Goal: Task Accomplishment & Management: Use online tool/utility

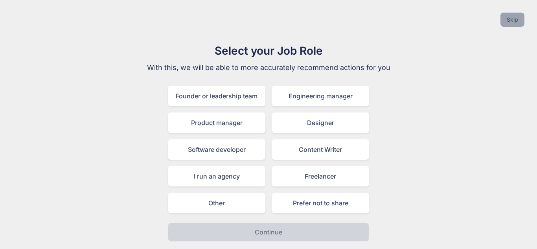
click at [505, 17] on button "Skip" at bounding box center [512, 20] width 24 height 14
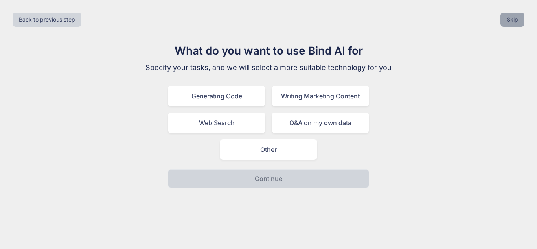
click at [511, 15] on button "Skip" at bounding box center [512, 20] width 24 height 14
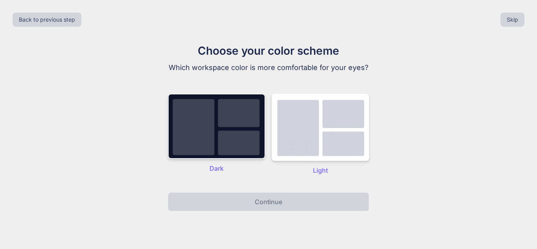
click at [169, 129] on img at bounding box center [216, 126] width 97 height 65
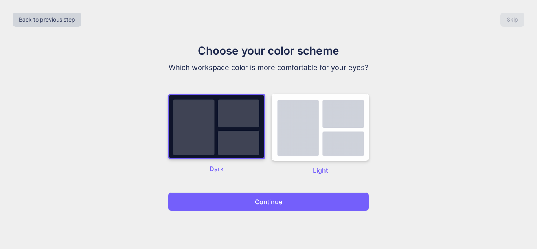
click at [289, 200] on button "Continue" at bounding box center [268, 201] width 201 height 19
click at [256, 202] on p "Continue" at bounding box center [269, 201] width 28 height 9
click at [288, 204] on button "Continue" at bounding box center [268, 201] width 201 height 19
click at [247, 124] on img at bounding box center [216, 127] width 97 height 66
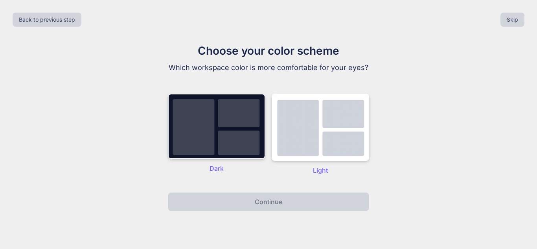
click at [227, 126] on img at bounding box center [216, 126] width 97 height 65
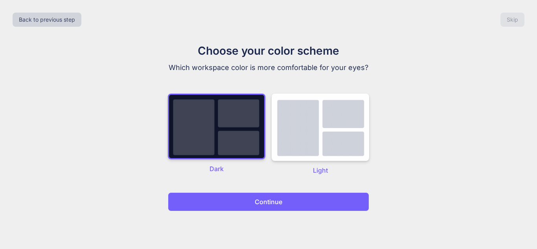
click at [240, 211] on div "Back to previous step Skip Choose your color scheme Which workspace color is mo…" at bounding box center [268, 124] width 537 height 249
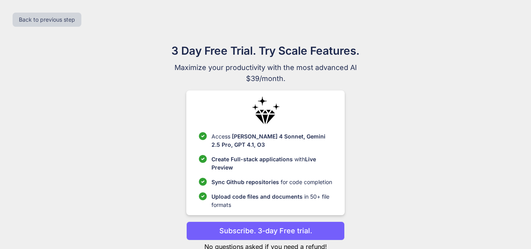
click at [241, 202] on p "Upload code files and documents in 50+ file formats" at bounding box center [271, 200] width 121 height 17
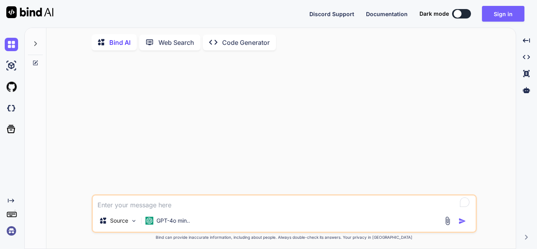
click at [250, 45] on p "Code Generator" at bounding box center [246, 42] width 48 height 9
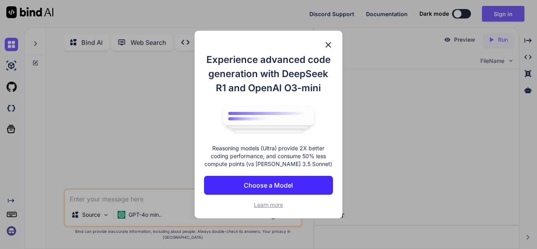
click at [280, 183] on p "Choose a Model" at bounding box center [268, 184] width 49 height 9
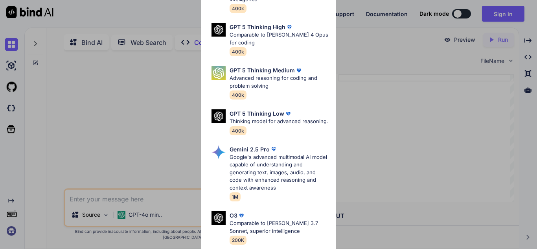
scroll to position [110, 0]
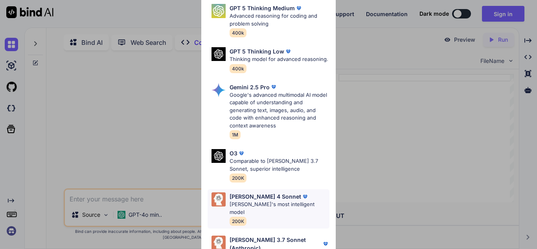
click at [282, 199] on div "Claude 4 Sonnet" at bounding box center [280, 196] width 100 height 8
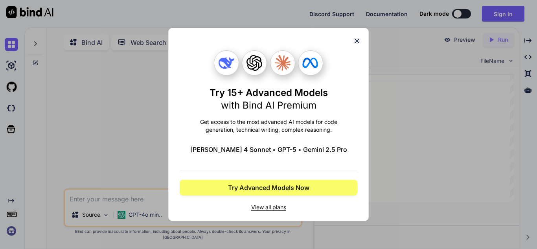
scroll to position [0, 0]
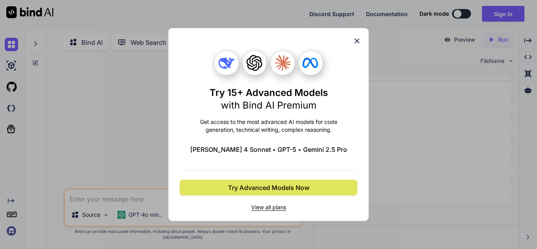
click at [299, 188] on span "Try Advanced Models Now" at bounding box center [268, 187] width 81 height 9
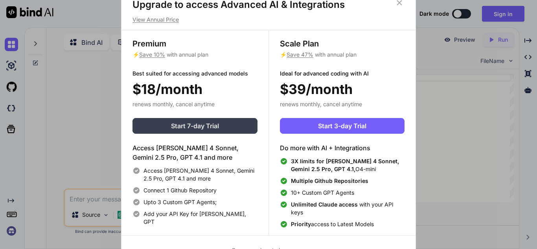
click at [201, 126] on span "Start 7-day Trial" at bounding box center [195, 125] width 48 height 9
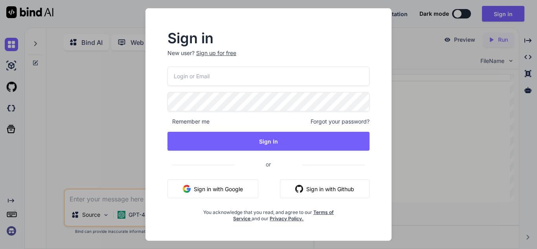
click at [208, 184] on button "Sign in with Google" at bounding box center [212, 188] width 91 height 19
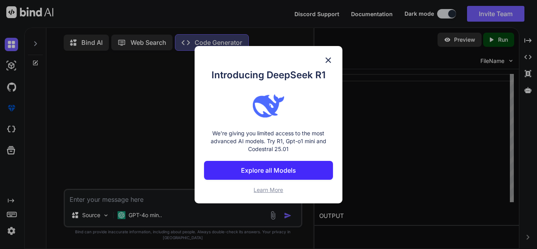
drag, startPoint x: 289, startPoint y: 173, endPoint x: 386, endPoint y: 149, distance: 100.2
click at [386, 149] on div "Introducing DeepSeek R1 We're giving you limited access to the most advanced AI…" at bounding box center [268, 124] width 537 height 249
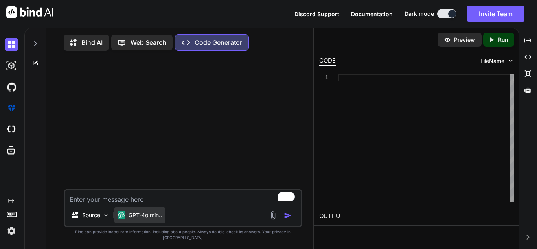
click at [143, 219] on p "GPT-4o min.." at bounding box center [145, 215] width 33 height 8
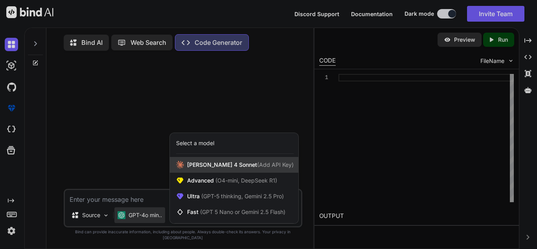
click at [225, 169] on span "Claude 4 Sonnet (Add API Key)" at bounding box center [240, 165] width 107 height 8
type textarea "x"
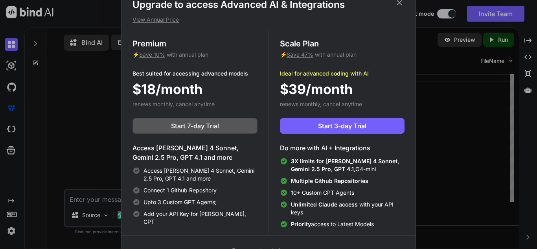
click at [222, 126] on button "Start 7-day Trial" at bounding box center [194, 126] width 125 height 16
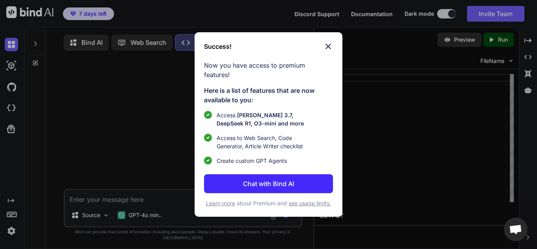
click at [329, 51] on img at bounding box center [328, 46] width 9 height 9
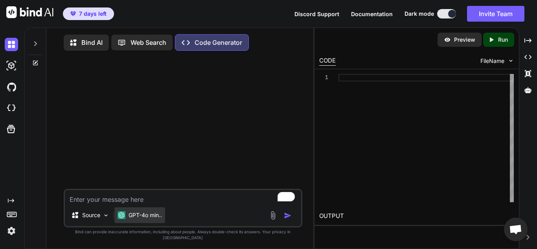
click at [149, 219] on p "GPT-4o min.." at bounding box center [145, 215] width 33 height 8
click at [151, 204] on textarea "To enrich screen reader interactions, please activate Accessibility in Grammarl…" at bounding box center [183, 197] width 236 height 14
click at [147, 219] on p "GPT-4o min.." at bounding box center [145, 215] width 33 height 8
click at [137, 219] on p "GPT-4o min.." at bounding box center [145, 215] width 33 height 8
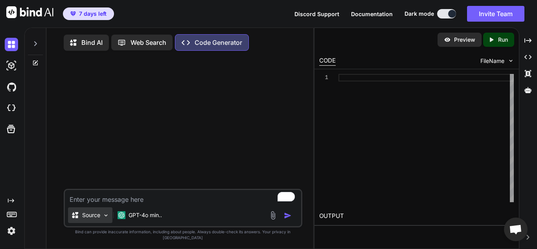
click at [102, 223] on div "Source" at bounding box center [90, 215] width 44 height 16
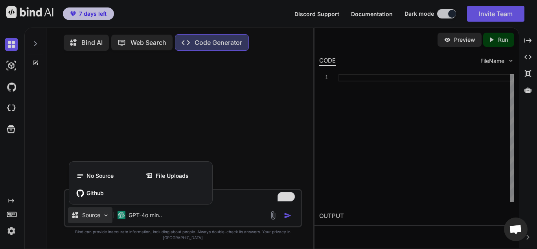
click at [102, 225] on div at bounding box center [268, 124] width 537 height 249
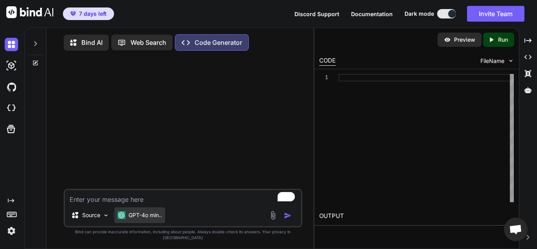
click at [121, 219] on img at bounding box center [122, 215] width 8 height 8
click at [139, 218] on div "GPT-4o min.." at bounding box center [139, 215] width 51 height 16
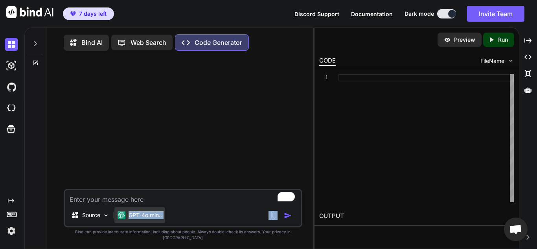
click at [139, 218] on div "GPT-4o min.." at bounding box center [139, 215] width 51 height 16
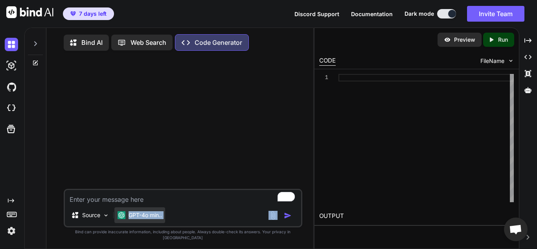
click at [139, 218] on div "GPT-4o min.." at bounding box center [139, 215] width 51 height 16
click at [159, 43] on p "Web Search" at bounding box center [149, 42] width 36 height 9
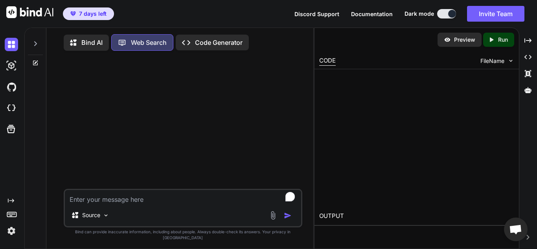
scroll to position [4, 0]
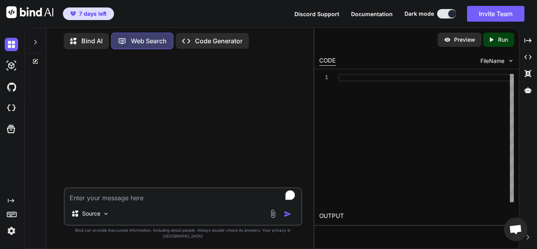
click at [90, 41] on p "Bind AI" at bounding box center [91, 40] width 21 height 9
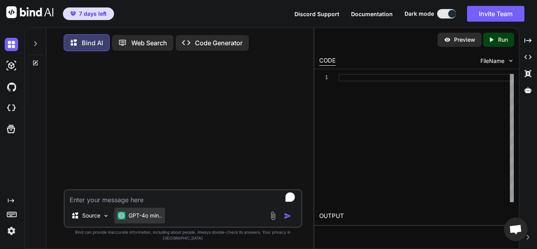
click at [142, 219] on p "GPT-4o min.." at bounding box center [145, 215] width 33 height 8
click at [150, 219] on p "GPT-4o min.." at bounding box center [145, 215] width 33 height 8
click at [211, 40] on p "Code Generator" at bounding box center [219, 42] width 48 height 9
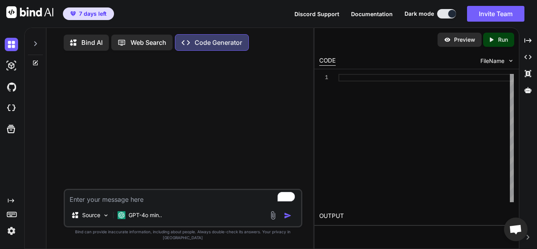
click at [34, 45] on icon at bounding box center [35, 43] width 6 height 6
type textarea "x"
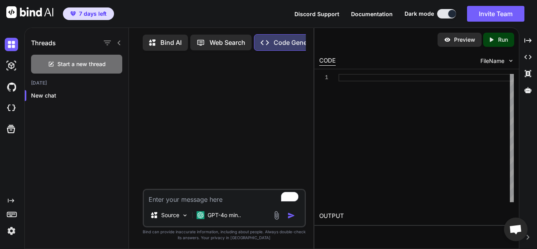
click at [117, 44] on icon at bounding box center [119, 43] width 6 height 6
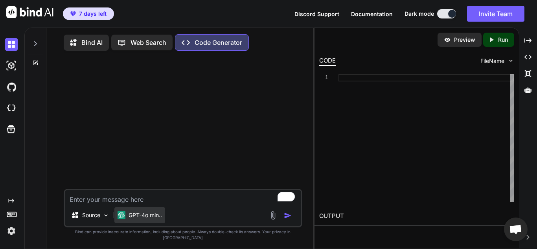
click at [143, 219] on p "GPT-4o min.." at bounding box center [145, 215] width 33 height 8
type textarea "x"
click at [149, 223] on div "GPT-4o min.." at bounding box center [139, 215] width 51 height 16
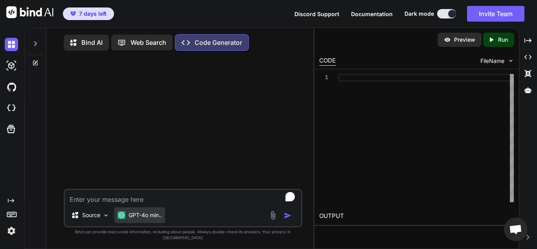
click at [125, 216] on div "GPT-4o min.." at bounding box center [139, 215] width 51 height 16
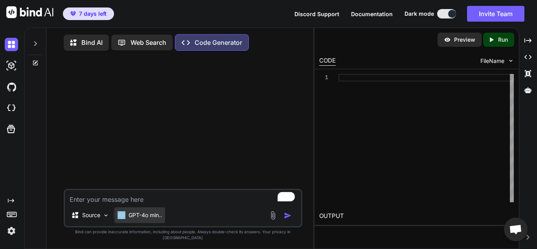
click at [130, 219] on p "GPT-4o min.." at bounding box center [145, 215] width 33 height 8
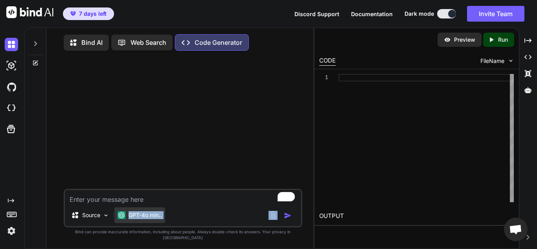
click at [130, 219] on p "GPT-4o min.." at bounding box center [145, 215] width 33 height 8
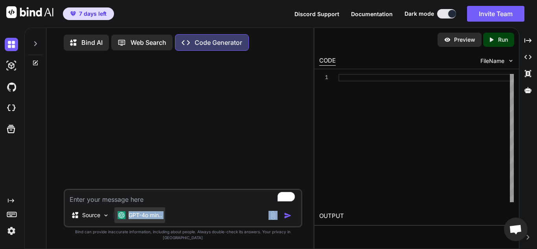
click at [130, 219] on p "GPT-4o min.." at bounding box center [145, 215] width 33 height 8
click at [213, 136] on div at bounding box center [183, 123] width 237 height 132
click at [38, 62] on icon at bounding box center [35, 63] width 6 height 6
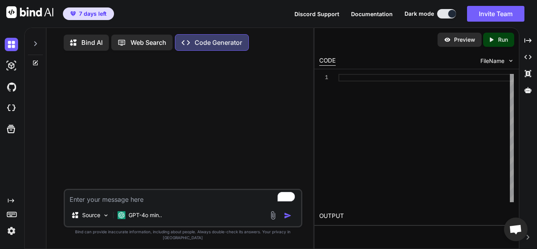
click at [126, 204] on textarea "To enrich screen reader interactions, please activate Accessibility in Grammarl…" at bounding box center [183, 197] width 236 height 14
type textarea "you're ready"
click at [81, 48] on div "Bind AI" at bounding box center [86, 43] width 45 height 16
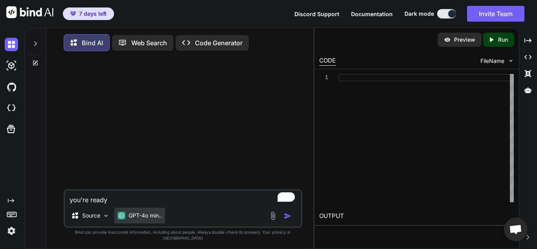
click at [149, 219] on p "GPT-4o min.." at bounding box center [145, 215] width 33 height 8
click at [133, 204] on textarea "you're ready" at bounding box center [183, 197] width 236 height 14
type textarea "you're ready?"
click at [223, 46] on p "Code Generator" at bounding box center [219, 42] width 48 height 9
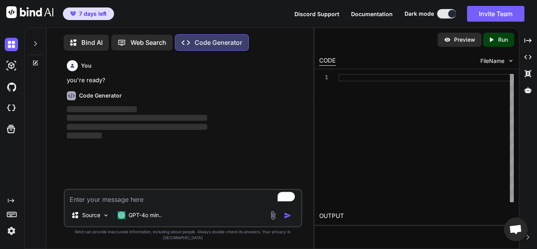
scroll to position [4, 0]
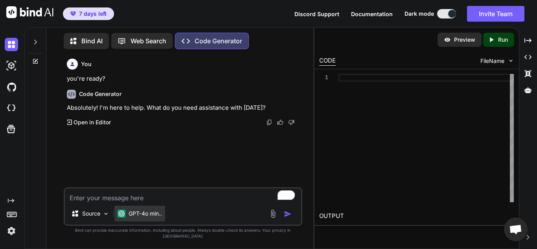
click at [152, 217] on p "GPT-4o min.." at bounding box center [145, 214] width 33 height 8
click at [160, 197] on textarea "To enrich screen reader interactions, please activate Accessibility in Grammarl…" at bounding box center [183, 195] width 236 height 14
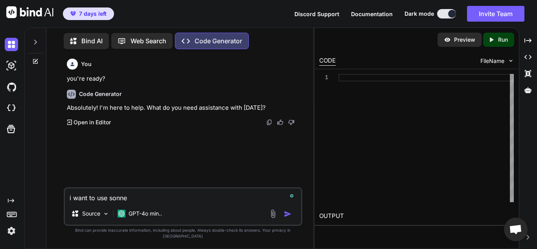
type textarea "i want to use sonnet"
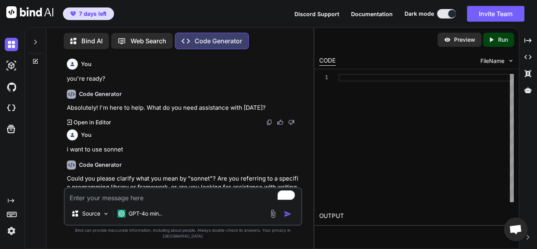
scroll to position [22, 0]
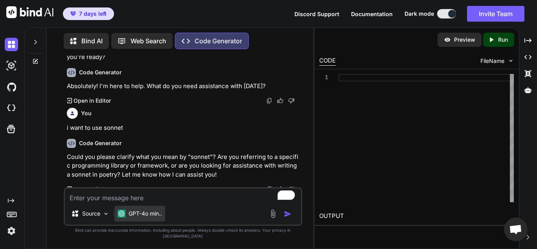
click at [138, 217] on p "GPT-4o min.." at bounding box center [145, 214] width 33 height 8
click at [118, 217] on img at bounding box center [122, 214] width 8 height 8
click at [101, 216] on div "Source" at bounding box center [90, 214] width 44 height 16
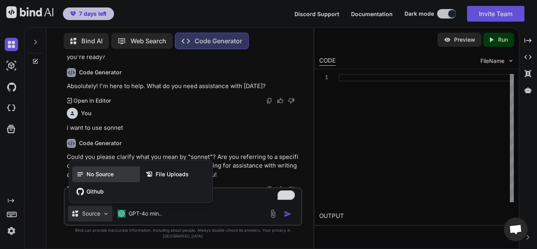
click at [106, 177] on span "No Source" at bounding box center [99, 174] width 27 height 8
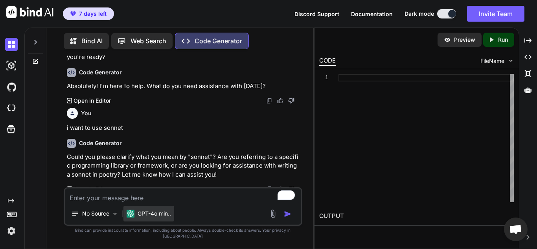
click at [153, 217] on p "GPT-4o min.." at bounding box center [154, 214] width 33 height 8
click at [108, 217] on p "No Source" at bounding box center [95, 214] width 27 height 8
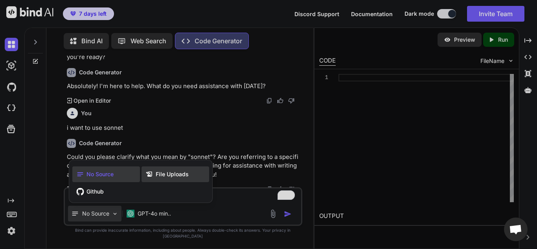
click at [157, 178] on span "File Uploads" at bounding box center [172, 174] width 33 height 8
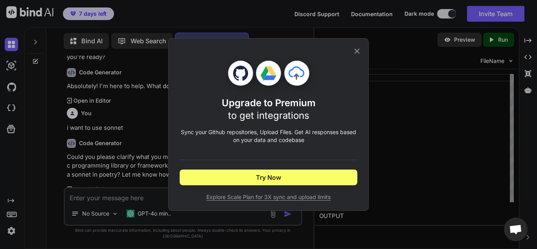
click at [144, 219] on div "Upgrade to Premium to get integrations Sync your Github repositories, Upload Fi…" at bounding box center [268, 124] width 537 height 249
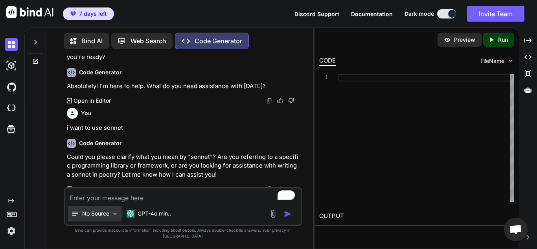
click at [104, 216] on p "No Source" at bounding box center [95, 214] width 27 height 8
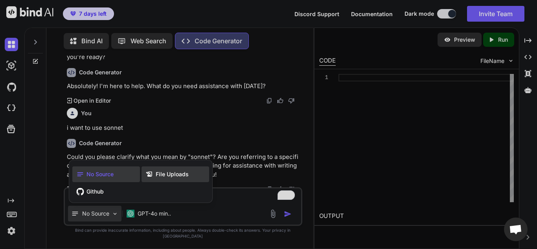
click at [162, 178] on span "File Uploads" at bounding box center [172, 174] width 33 height 8
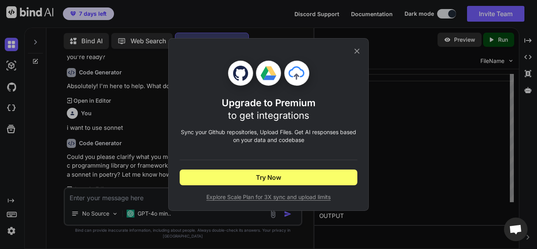
click at [357, 50] on icon at bounding box center [357, 51] width 9 height 9
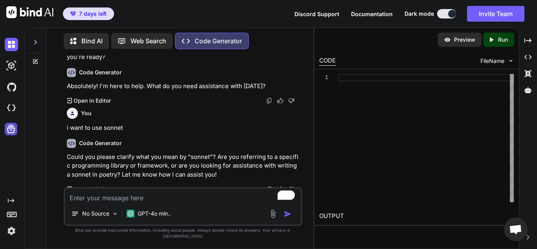
click at [7, 130] on icon at bounding box center [11, 128] width 11 height 11
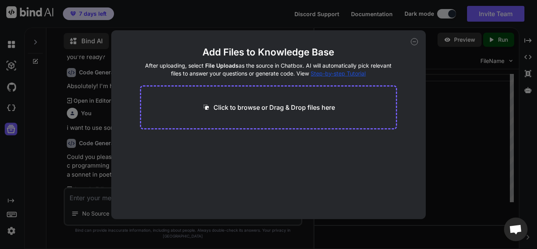
click at [40, 140] on div "Add Files to Knowledge Base After uploading, select File Uploads as the source …" at bounding box center [268, 124] width 537 height 249
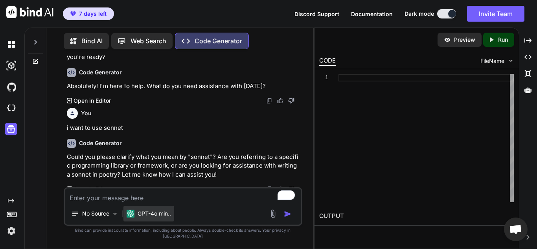
click at [141, 217] on p "GPT-4o min.." at bounding box center [154, 214] width 33 height 8
click at [10, 214] on icon at bounding box center [11, 213] width 11 height 11
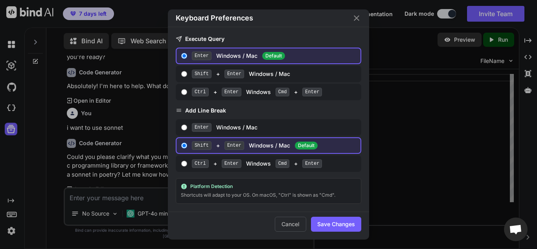
click at [10, 214] on div "Keyboard Preferences Execute Query Enter Windows / Mac Default Shift + Enter Wi…" at bounding box center [268, 124] width 537 height 249
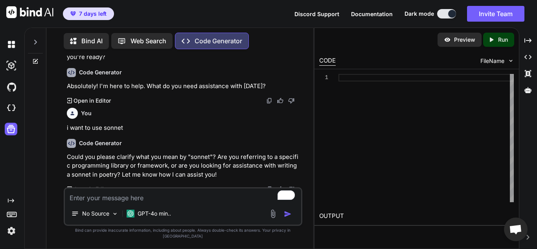
click at [5, 228] on img at bounding box center [11, 230] width 13 height 13
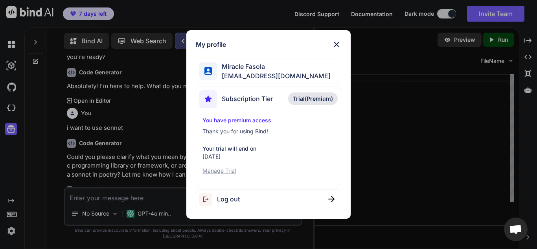
click at [26, 169] on div "My profile Miracle Fasola fasolamiracle001@gmail.com Subscription Tier Trial(Pr…" at bounding box center [268, 124] width 537 height 249
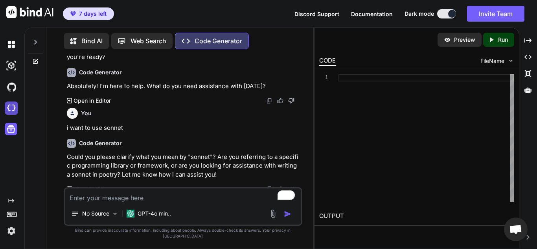
click at [17, 110] on img at bounding box center [11, 107] width 13 height 13
click at [462, 36] on p "Preview" at bounding box center [464, 40] width 21 height 8
click at [459, 40] on p "Preview" at bounding box center [464, 40] width 21 height 8
click at [531, 89] on icon at bounding box center [527, 90] width 7 height 6
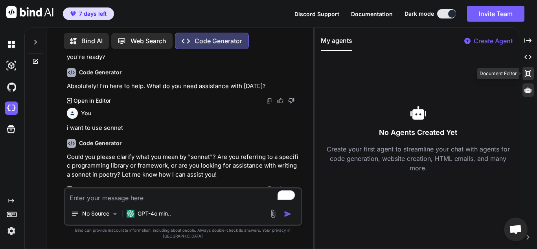
click at [533, 73] on div "Created with Pixso." at bounding box center [527, 73] width 11 height 13
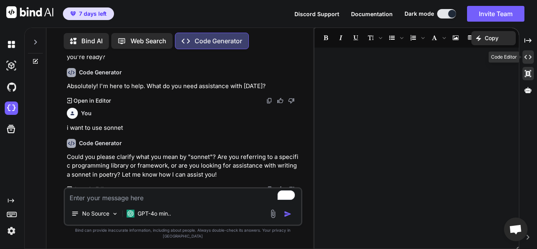
click at [527, 61] on div "Created with Pixso." at bounding box center [527, 56] width 11 height 13
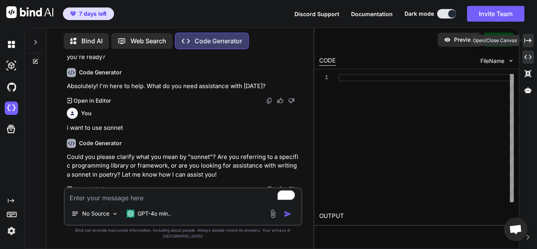
click at [528, 39] on icon "Created with Pixso." at bounding box center [527, 40] width 7 height 7
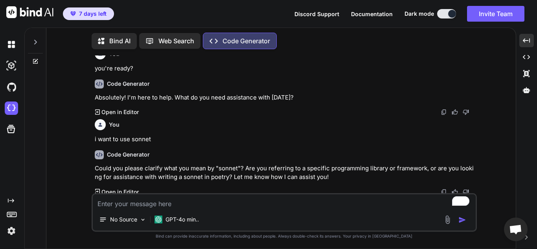
scroll to position [13, 0]
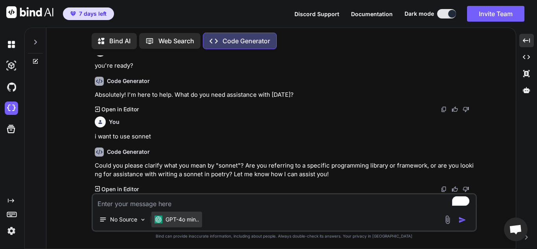
click at [176, 218] on p "GPT-4o min.." at bounding box center [182, 219] width 33 height 8
click at [204, 235] on p "Bind can provide inaccurate information, including about people. Always double-…" at bounding box center [284, 236] width 385 height 6
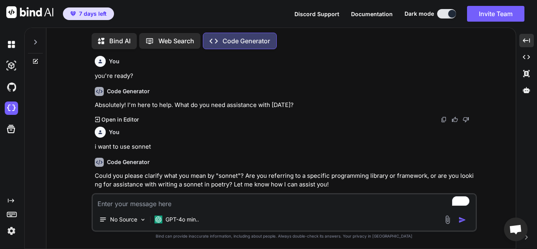
scroll to position [0, 0]
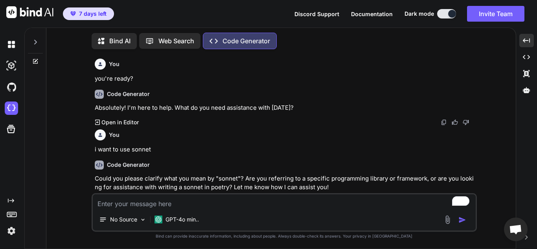
click at [172, 39] on p "Web Search" at bounding box center [176, 40] width 36 height 9
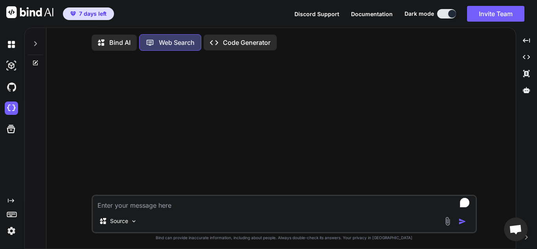
scroll to position [4, 0]
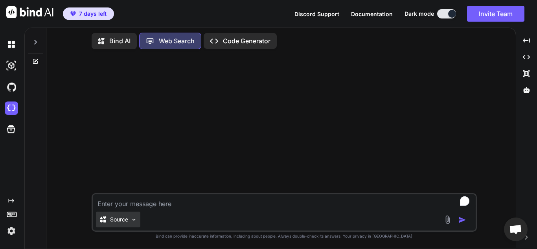
click at [136, 220] on img at bounding box center [134, 219] width 7 height 7
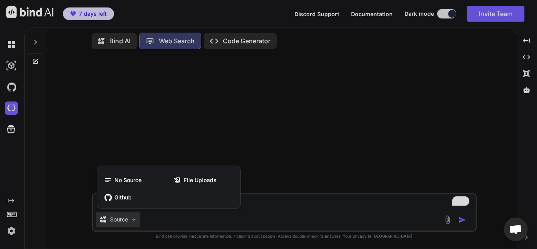
click at [114, 87] on div at bounding box center [268, 124] width 537 height 249
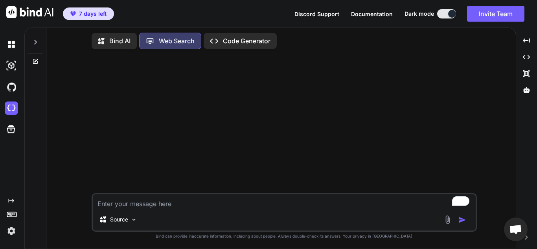
click at [113, 43] on p "Bind AI" at bounding box center [119, 40] width 21 height 9
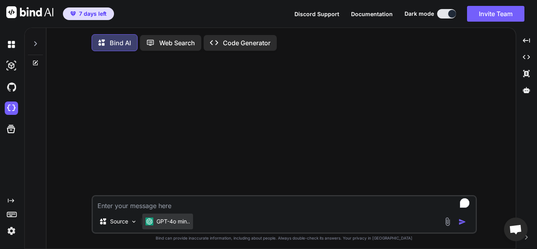
click at [166, 227] on div "GPT-4o min.." at bounding box center [167, 221] width 51 height 16
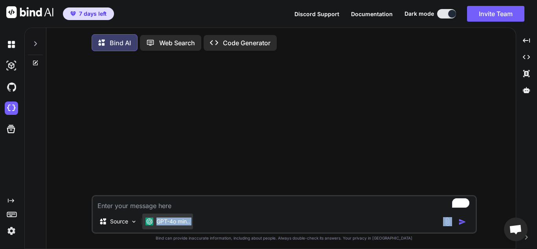
click at [166, 227] on div "GPT-4o min.." at bounding box center [167, 221] width 51 height 16
click at [149, 227] on div "GPT-4o min.." at bounding box center [167, 221] width 51 height 16
click at [149, 228] on div "GPT-4o min.." at bounding box center [167, 221] width 51 height 16
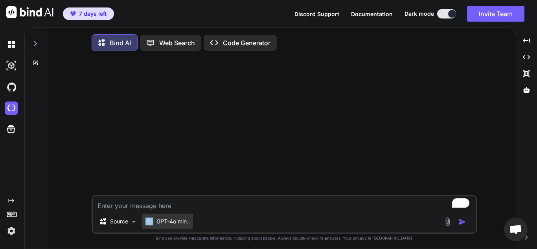
click at [149, 228] on div "GPT-4o min.." at bounding box center [167, 221] width 51 height 16
click at [81, 10] on span "7 days left" at bounding box center [93, 14] width 28 height 8
click at [174, 223] on p "GPT-4o min.." at bounding box center [172, 221] width 33 height 8
click at [229, 44] on p "Code Generator" at bounding box center [247, 42] width 48 height 9
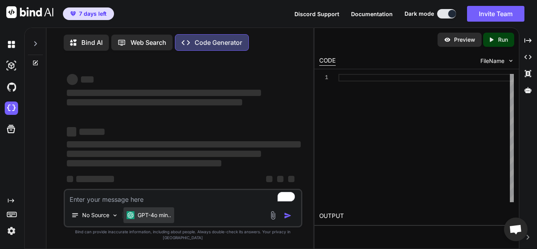
click at [145, 219] on p "GPT-4o min.." at bounding box center [154, 215] width 33 height 8
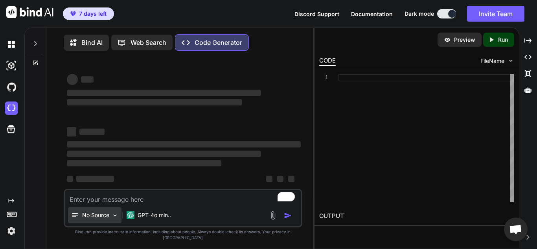
click at [106, 219] on p "No Source" at bounding box center [95, 215] width 27 height 8
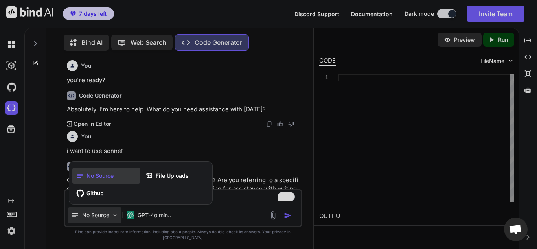
click at [340, 210] on div at bounding box center [268, 124] width 537 height 249
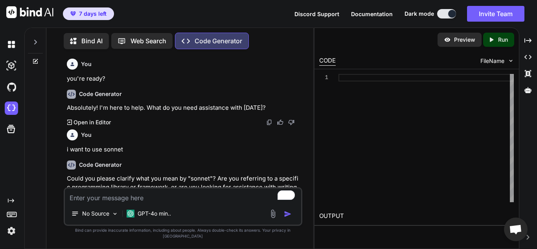
scroll to position [22, 0]
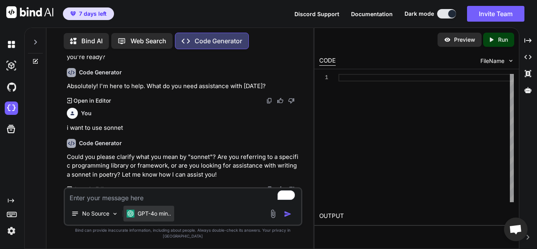
click at [143, 217] on p "GPT-4o min.." at bounding box center [154, 214] width 33 height 8
click at [126, 221] on div "GPT-4o min.." at bounding box center [148, 214] width 51 height 16
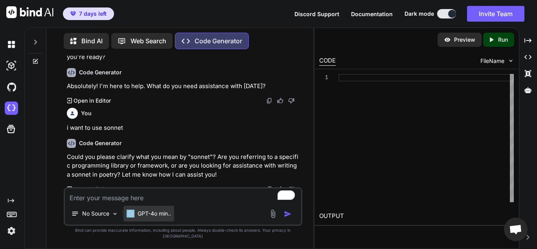
click at [126, 221] on div "GPT-4o min.." at bounding box center [148, 214] width 51 height 16
drag, startPoint x: 139, startPoint y: 215, endPoint x: 201, endPoint y: 223, distance: 62.2
click at [201, 223] on div "No Source GPT-4o min.." at bounding box center [183, 215] width 236 height 19
click at [277, 218] on img at bounding box center [273, 213] width 9 height 9
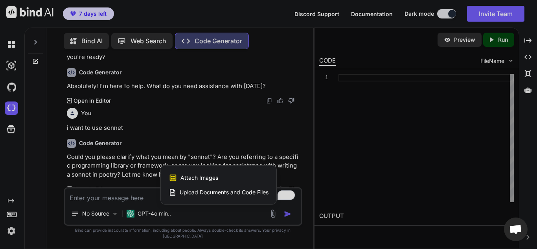
click at [217, 226] on div at bounding box center [268, 124] width 537 height 249
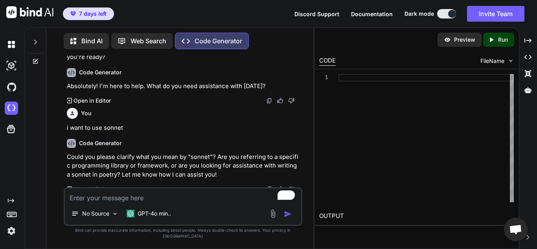
click at [184, 202] on textarea "To enrich screen reader interactions, please activate Accessibility in Grammarl…" at bounding box center [183, 195] width 236 height 14
paste textarea "<!DOCTYPE html> <html lang="en"> <head> <meta charset="UTF-8"> <meta name="view…"
type textarea "<!DOCTYPE html> <html lang="en"> <head> <meta charset="UTF-8"> <meta name="view…"
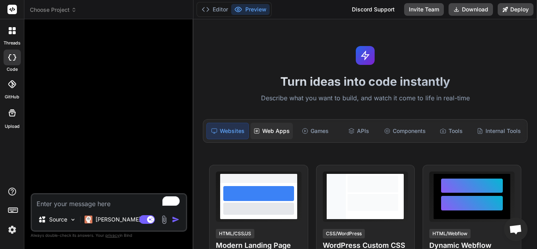
click at [281, 131] on div "Web Apps" at bounding box center [271, 131] width 42 height 17
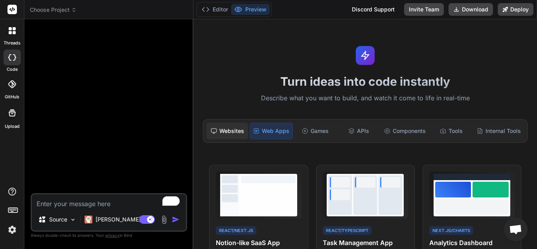
click at [237, 133] on div "Websites" at bounding box center [227, 131] width 42 height 17
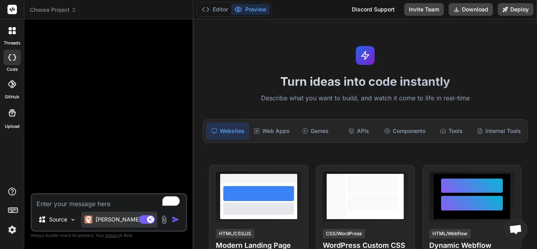
click at [116, 216] on p "Claude 4 S.." at bounding box center [125, 219] width 59 height 8
click at [121, 139] on div at bounding box center [109, 109] width 155 height 167
click at [215, 9] on button "Editor" at bounding box center [215, 9] width 33 height 11
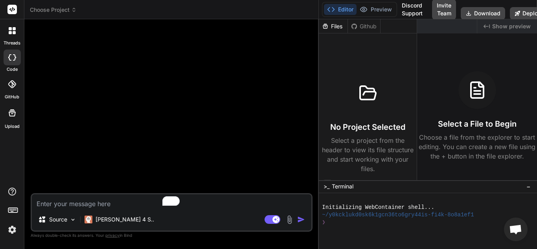
type textarea "x"
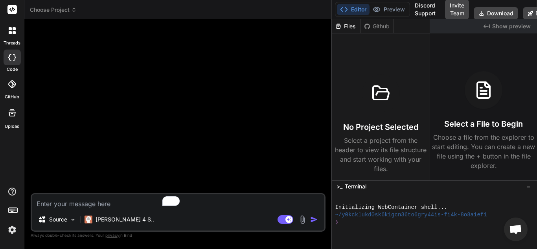
drag, startPoint x: 193, startPoint y: 66, endPoint x: 537, endPoint y: 121, distance: 348.0
click at [537, 121] on div "Choose Project Created with Pixso. Bind AI Web Search Created with Pixso. Code …" at bounding box center [280, 124] width 513 height 249
click at [79, 203] on textarea "To enrich screen reader interactions, please activate Accessibility in Grammarl…" at bounding box center [178, 201] width 292 height 14
type textarea "p"
type textarea "x"
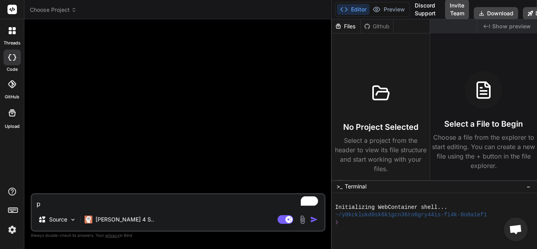
type textarea "pr"
type textarea "x"
type textarea "pro"
type textarea "x"
type textarea "prom"
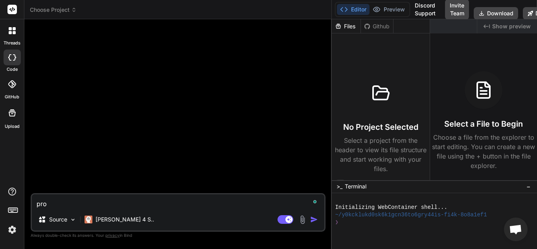
type textarea "x"
type textarea "promp"
type textarea "x"
type textarea "prompt"
type textarea "x"
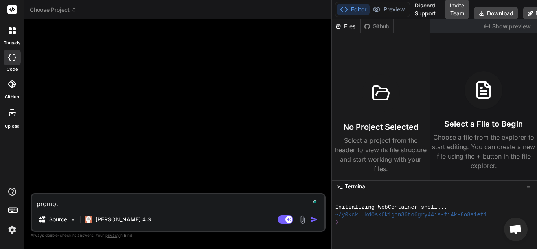
type textarea "prompt"
type textarea "x"
type textarea "prompt i"
type textarea "x"
type textarea "prompt is"
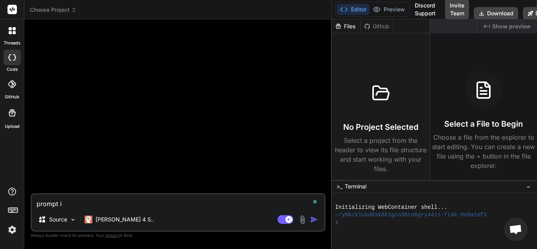
type textarea "x"
type textarea "prompt is"
type textarea "x"
type textarea "prompt is c"
type textarea "x"
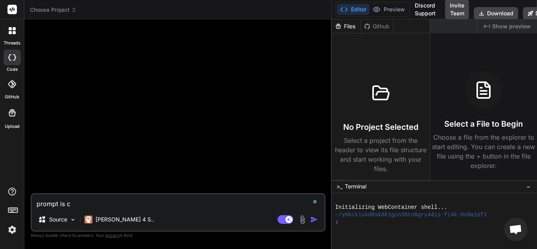
type textarea "prompt is co"
type textarea "x"
type textarea "prompt is com"
type textarea "x"
type textarea "prompt is comi"
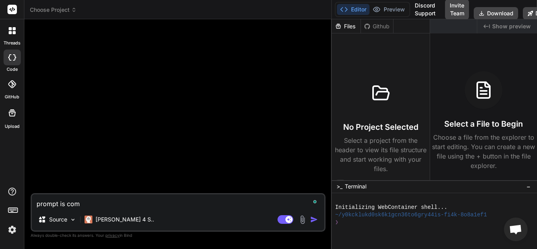
type textarea "x"
type textarea "prompt is comin"
type textarea "x"
type textarea "prompt is coming"
type textarea "x"
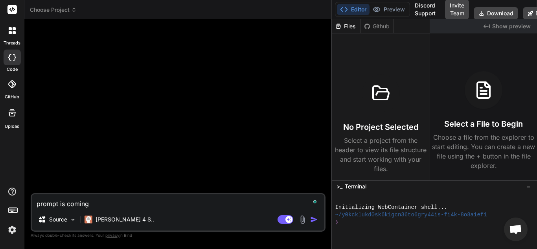
type textarea "prompt is coming"
type textarea "x"
type textarea "prompt is coming s"
type textarea "x"
type textarea "prompt is coming si"
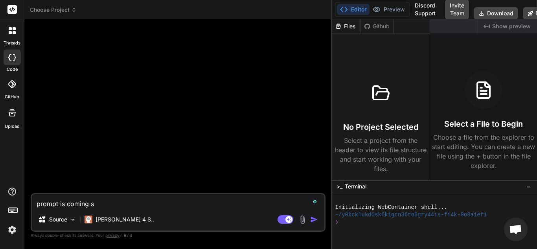
type textarea "x"
type textarea "prompt is coming sit"
type textarea "x"
type textarea "prompt is coming sit"
type textarea "x"
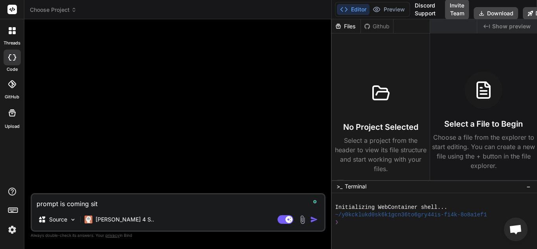
type textarea "prompt is coming sit t"
type textarea "x"
type textarea "prompt is coming sit ti"
type textarea "x"
type textarea "prompt is coming sit tig"
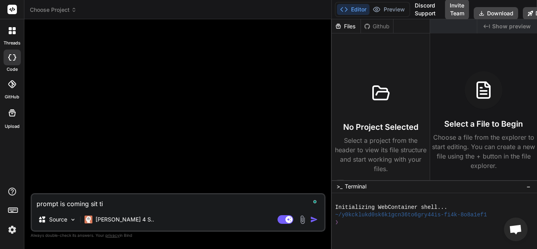
type textarea "x"
type textarea "prompt is coming sit tigh"
type textarea "x"
type textarea "prompt is coming sit tight"
type textarea "x"
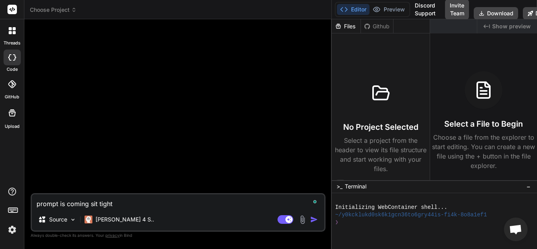
type textarea "prompt is coming sit tight"
type textarea "x"
type textarea "prompt is coming sit tight c"
type textarea "x"
type textarea "prompt is coming sit tight cl"
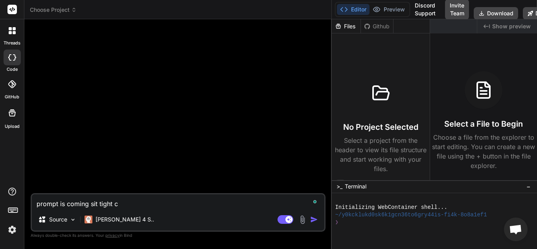
type textarea "x"
type textarea "prompt is coming sit tight cla"
type textarea "x"
type textarea "prompt is coming sit tight clau"
type textarea "x"
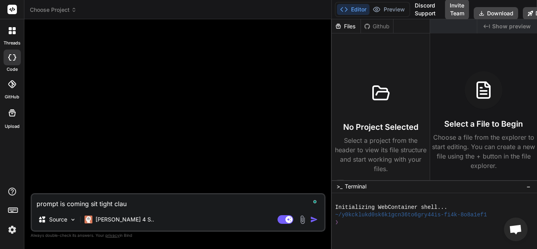
type textarea "prompt is coming sit tight claud"
type textarea "x"
type textarea "prompt is coming sit tight [PERSON_NAME]"
type textarea "x"
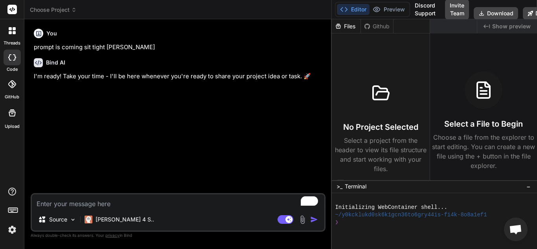
type textarea "x"
click at [126, 202] on textarea "To enrich screen reader interactions, please activate Accessibility in Grammarl…" at bounding box center [178, 201] width 292 height 14
paste textarea "<!DOCTYPE html> <html lang="en"> <head> <meta charset="UTF-8"> <meta name="view…"
type textarea "<!DOCTYPE html> <html lang="en"> <head> <meta charset="UTF-8"> <meta name="view…"
type textarea "x"
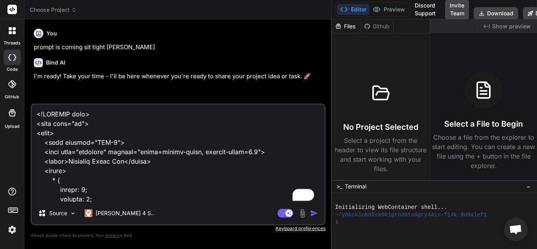
scroll to position [7671, 0]
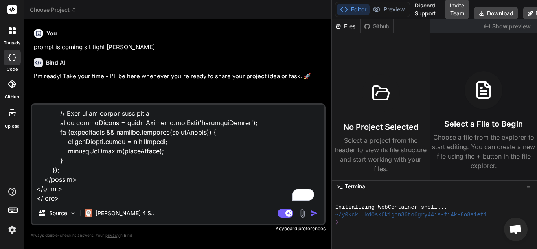
type textarea "<!DOCTYPE html> <html lang="en"> <head> <meta charset="UTF-8"> <meta name="view…"
type textarea "x"
type textarea "<!DOCTYPE html> <html lang="en"> <head> <meta charset="UTF-8"> <meta name="view…"
click at [118, 199] on textarea "To enrich screen reader interactions, please activate Accessibility in Grammarl…" at bounding box center [178, 153] width 292 height 97
type textarea "x"
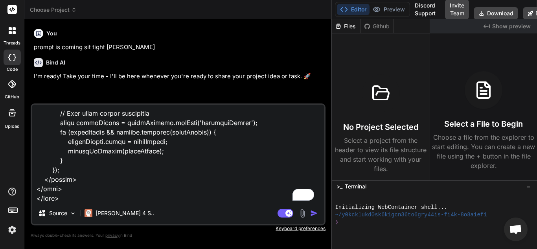
type textarea "<!DOCTYPE html> <html lang="en"> <head> <meta charset="UTF-8"> <meta name="view…"
type textarea "x"
type textarea "<!DOCTYPE html> <html lang="en"> <head> <meta charset="UTF-8"> <meta name="view…"
type textarea "x"
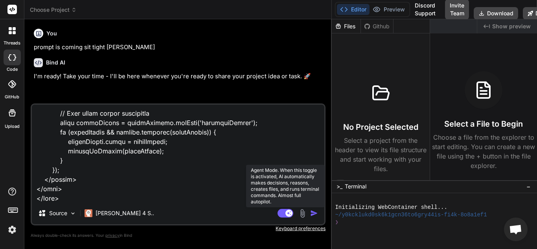
type textarea "<!DOCTYPE html> <html lang="en"> <head> <meta charset="UTF-8"> <meta name="view…"
click at [290, 214] on rect at bounding box center [288, 213] width 7 height 7
click at [281, 213] on icon at bounding box center [282, 213] width 4 height 4
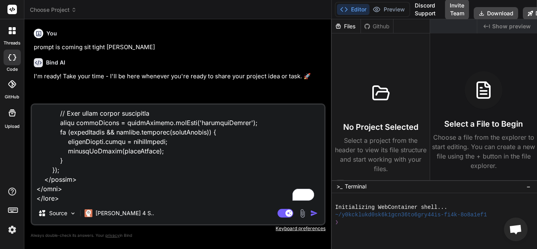
click at [168, 193] on textarea "To enrich screen reader interactions, please activate Accessibility in Grammarl…" at bounding box center [178, 153] width 292 height 97
click at [168, 199] on textarea "To enrich screen reader interactions, please activate Accessibility in Grammarl…" at bounding box center [178, 153] width 292 height 97
type textarea "x"
type textarea "<!DOCTYPE html> <html lang="en"> <head> <meta charset="UTF-8"> <meta name="view…"
type textarea "x"
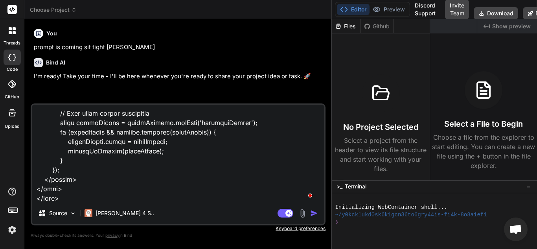
type textarea "<!DOCTYPE html> <html lang="en"> <head> <meta charset="UTF-8"> <meta name="view…"
type textarea "x"
type textarea "<!DOCTYPE html> <html lang="en"> <head> <meta charset="UTF-8"> <meta name="view…"
type textarea "x"
type textarea "<!DOCTYPE html> <html lang="en"> <head> <meta charset="UTF-8"> <meta name="view…"
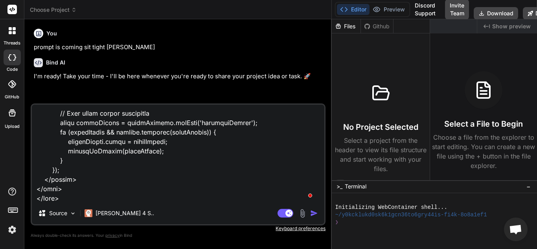
type textarea "x"
type textarea "<!DOCTYPE html> <html lang="en"> <head> <meta charset="UTF-8"> <meta name="view…"
type textarea "x"
paste textarea "{% load static %} {% with image_path="images/"|add:league.code|add:".png"%} <im…"
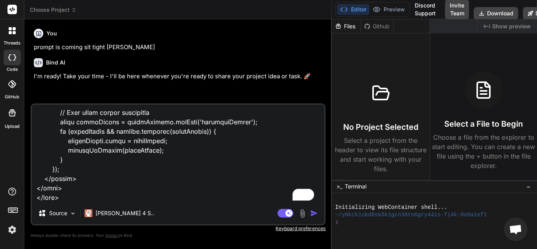
type textarea "<!DOCTYPE html> <html lang="en"> <head> <meta charset="UTF-8"> <meta name="view…"
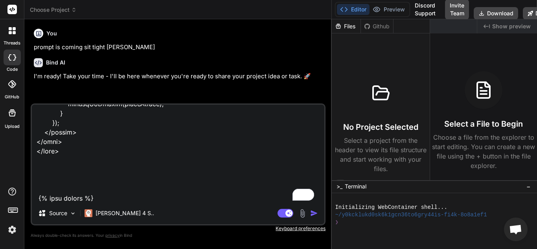
type textarea "x"
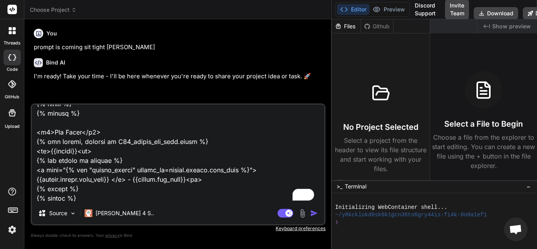
type textarea "<!DOCTYPE html> <html lang="en"> <head> <meta charset="UTF-8"> <meta name="view…"
type textarea "x"
type textarea "<!DOCTYPE html> <html lang="en"> <head> <meta charset="UTF-8"> <meta name="view…"
type textarea "x"
type textarea "<!DOCTYPE html> <html lang="en"> <head> <meta charset="UTF-8"> <meta name="view…"
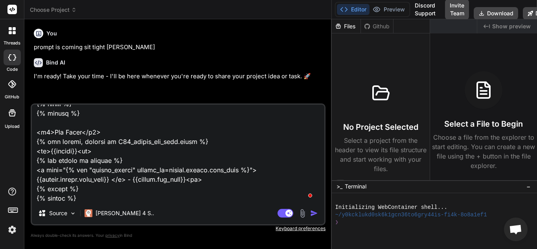
type textarea "x"
paste textarea "hi claude you did that and did it well...but you didn't finish my template if y…"
type textarea "<!DOCTYPE html> <html lang="en"> <head> <meta charset="UTF-8"> <meta name="view…"
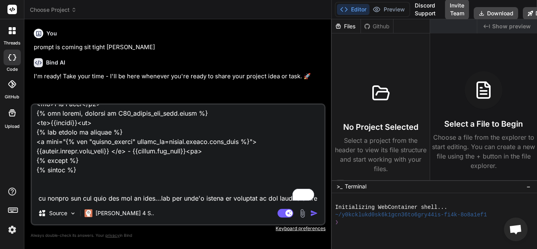
type textarea "x"
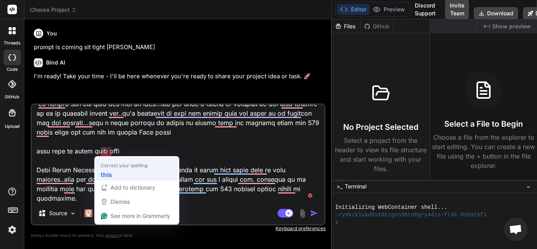
type textarea "<!DOCTYPE html> <html lang="en"> <head> <meta charset="UTF-8"> <meta name="view…"
type textarea "x"
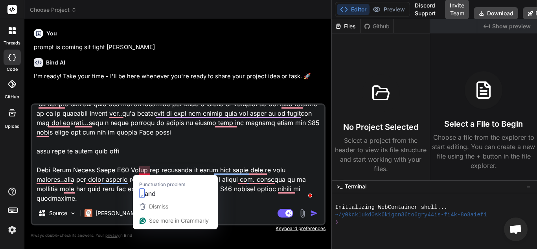
click at [140, 171] on textarea "To enrich screen reader interactions, please activate Accessibility in Grammarl…" at bounding box center [178, 153] width 292 height 97
type textarea "<!DOCTYPE html> <html lang="en"> <head> <meta charset="UTF-8"> <meta name="view…"
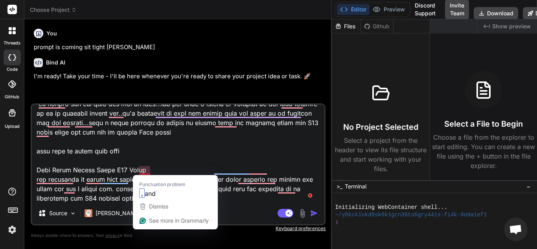
type textarea "x"
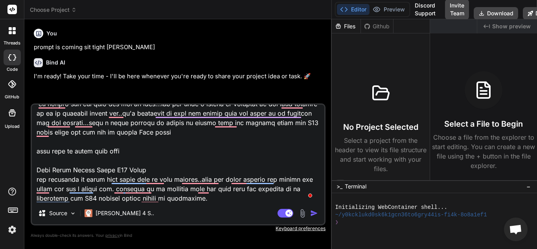
type textarea "<!DOCTYPE html> <html lang="en"> <head> <meta charset="UTF-8"> <meta name="view…"
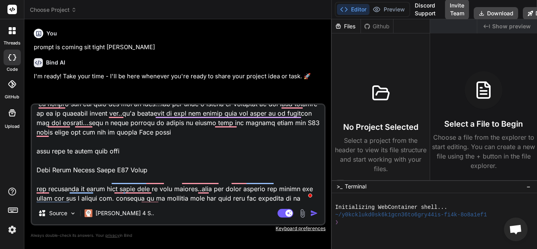
type textarea "x"
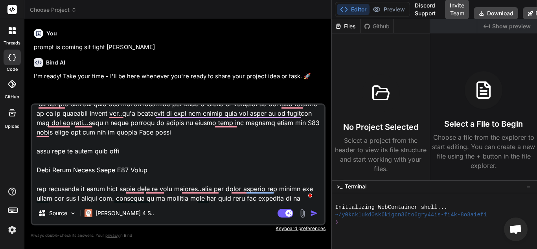
type textarea "<!DOCTYPE html> <html lang="en"> <head> <meta charset="UTF-8"> <meta name="view…"
click at [317, 214] on img "button" at bounding box center [314, 213] width 8 height 8
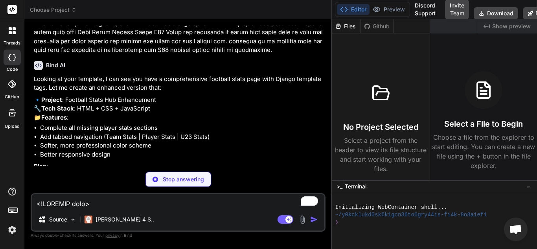
scroll to position [4233, 0]
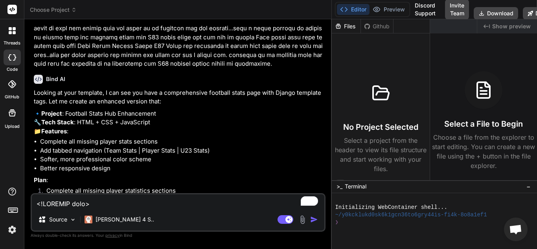
type textarea "x"
click at [173, 200] on textarea "To enrich screen reader interactions, please activate Accessibility in Grammarl…" at bounding box center [178, 201] width 292 height 14
type textarea "y"
type textarea "x"
type textarea "ye"
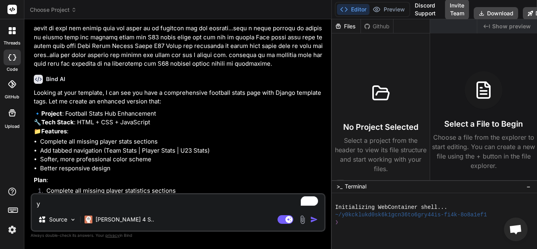
type textarea "x"
type textarea "yea"
type textarea "x"
type textarea "yeah"
type textarea "x"
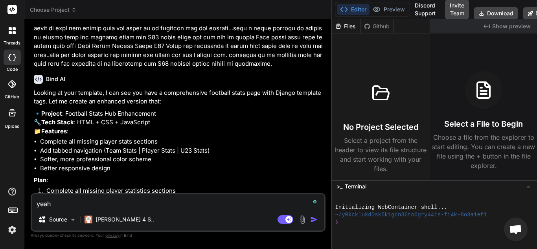
type textarea "yeah"
type textarea "x"
type textarea "yeah l"
type textarea "x"
type textarea "yeah li"
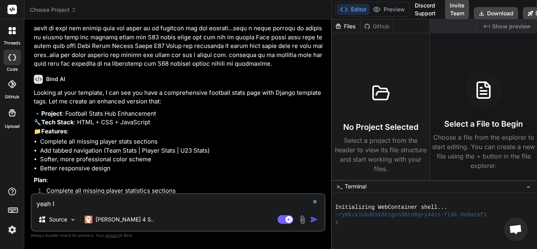
type textarea "x"
type textarea "yeah lik"
type textarea "x"
type textarea "yeah like"
type textarea "x"
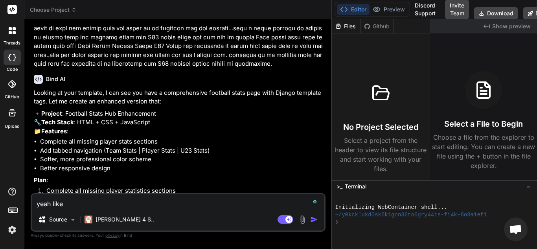
type textarea "yeah like"
type textarea "x"
type textarea "yeah like i"
type textarea "x"
type textarea "yeah like i"
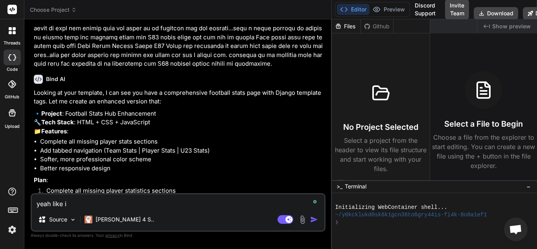
type textarea "x"
type textarea "yeah like i s"
type textarea "x"
type textarea "yeah like i sa"
type textarea "x"
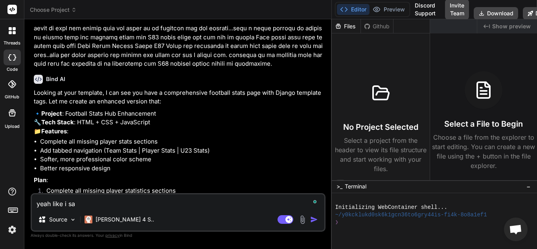
type textarea "yeah like i sai"
type textarea "x"
type textarea "yeah like i said"
type textarea "x"
type textarea "yeah like i said"
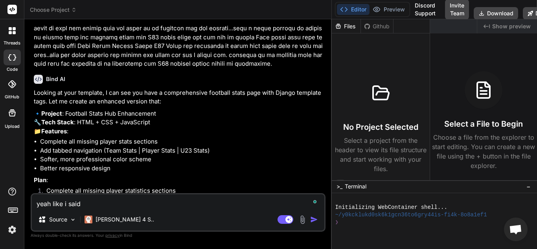
type textarea "x"
type textarea "yeah like i said d"
type textarea "x"
type textarea "yeah like i said do"
type textarea "x"
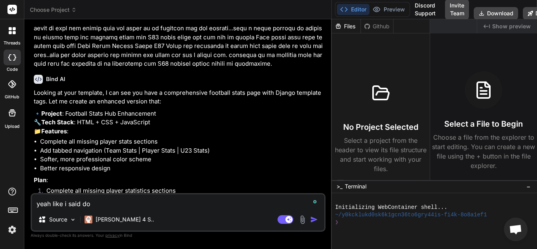
type textarea "yeah like i said don"
type textarea "x"
type textarea "yeah like i said don'"
type textarea "x"
type textarea "yeah like i said don't"
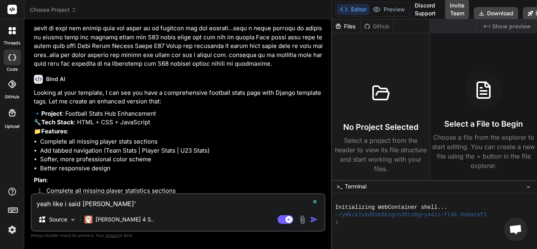
type textarea "x"
type textarea "yeah like i said don't"
type textarea "x"
type textarea "yeah like i said don't u"
type textarea "x"
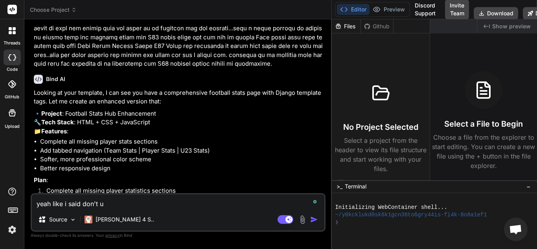
type textarea "yeah like i said don't us"
type textarea "x"
type textarea "yeah like i said don't use"
type textarea "x"
type textarea "yeah like i said don't use"
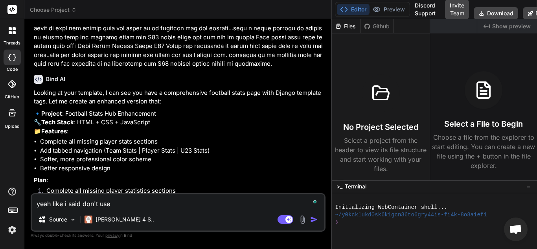
type textarea "x"
type textarea "yeah like i said don't use a"
type textarea "x"
type textarea "yeah like i said don't use an"
type textarea "x"
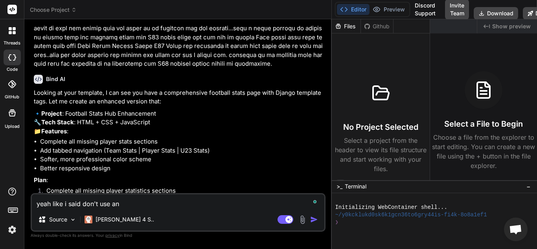
type textarea "yeah like i said don't use any"
type textarea "x"
type textarea "yeah like i said don't use anyt"
type textarea "x"
type textarea "yeah like i said don't use anyth"
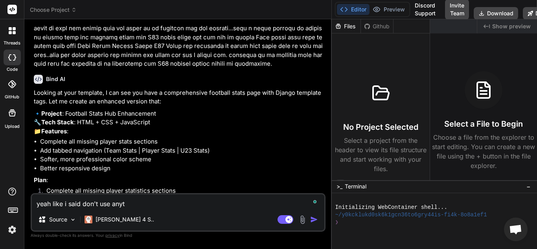
type textarea "x"
type textarea "yeah like i said don't use anythi"
type textarea "x"
type textarea "yeah like i said don't use anythin"
type textarea "x"
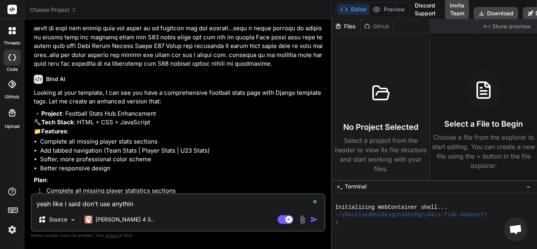
type textarea "yeah like i said don't use anything"
type textarea "x"
type textarea "yeah like i said don't use anything"
type textarea "x"
type textarea "yeah like i said don't use anything o"
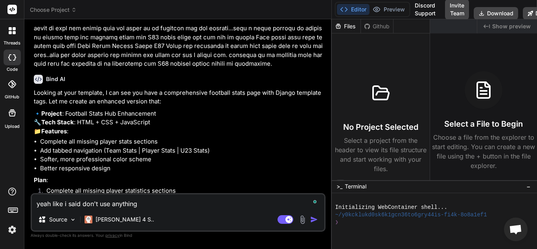
type textarea "x"
type textarea "yeah like i said don't use anything ou"
type textarea "x"
type textarea "yeah like i said don't use anything out"
type textarea "x"
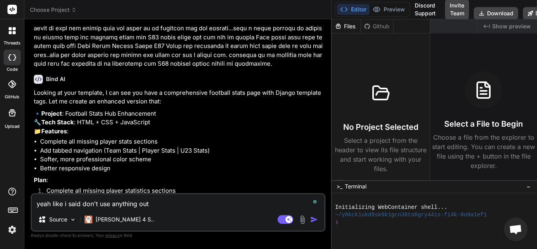
type textarea "yeah like i said don't use anything outs"
type textarea "x"
type textarea "yeah like i said don't use anything outsi"
type textarea "x"
type textarea "yeah like i said don't use anything outsid"
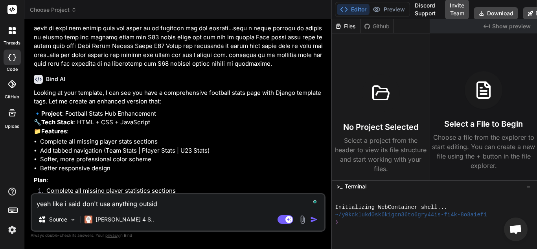
type textarea "x"
type textarea "yeah like i said don't use anything outside"
type textarea "x"
type textarea "yeah like i said don't use anything outside"
type textarea "x"
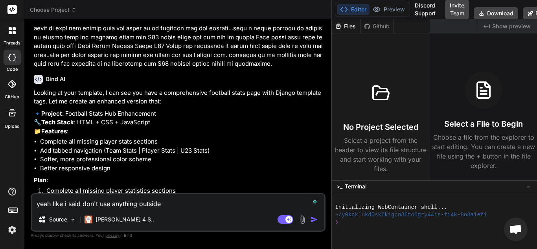
type textarea "yeah like i said don't use anything outside o"
type textarea "x"
type textarea "yeah like i said don't use anything outside of"
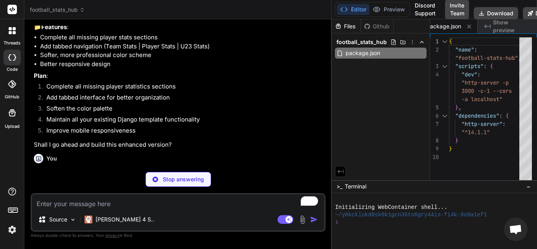
scroll to position [4370, 0]
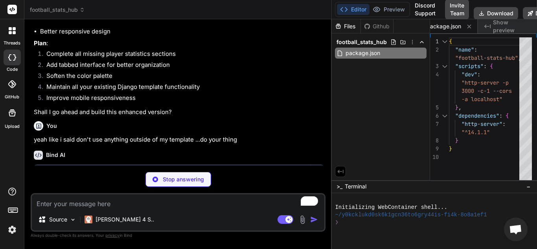
click at [348, 10] on button "Editor" at bounding box center [353, 9] width 33 height 11
click at [382, 9] on button "Preview" at bounding box center [389, 9] width 39 height 11
click at [411, 40] on icon at bounding box center [412, 42] width 6 height 6
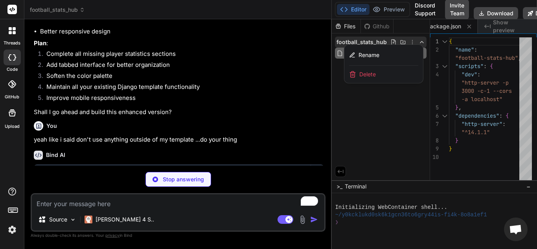
click at [374, 138] on div at bounding box center [434, 134] width 205 height 230
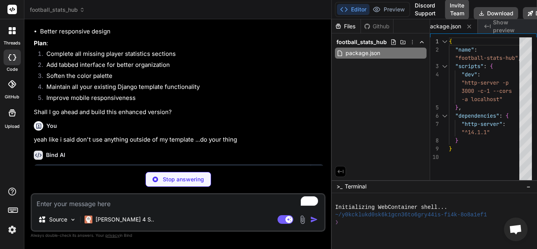
click at [342, 173] on icon at bounding box center [340, 171] width 7 height 7
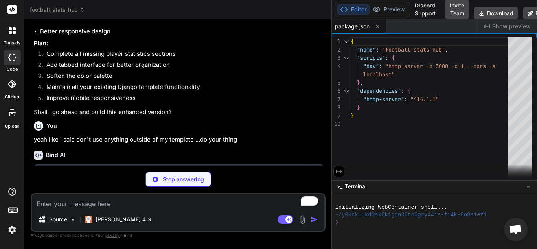
click at [342, 173] on icon at bounding box center [338, 171] width 7 height 7
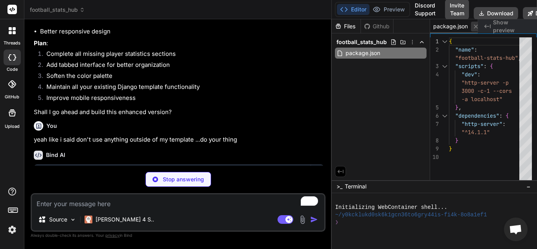
click at [476, 28] on icon at bounding box center [476, 26] width 7 height 7
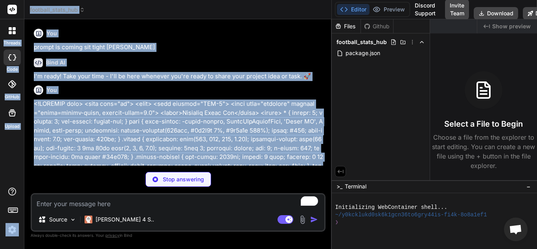
drag, startPoint x: 249, startPoint y: 110, endPoint x: 17, endPoint y: -6, distance: 259.8
click at [17, 0] on html "threads code GitHub Upload football_stats_hub Created with Pixso. Bind AI Web S…" at bounding box center [268, 124] width 537 height 249
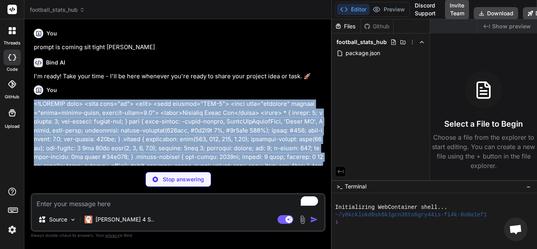
copy p "<!DOCTYPE html> <html lang="en"> <head> <meta charset="UTF-8"> <meta name="view…"
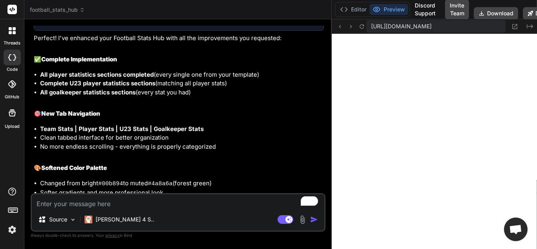
scroll to position [4724, 0]
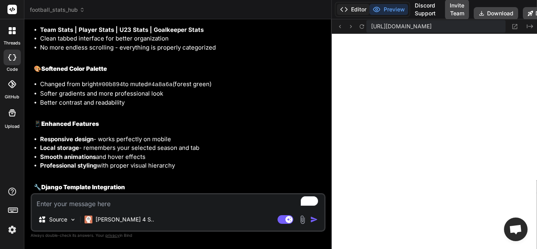
click at [353, 11] on button "Editor" at bounding box center [353, 9] width 33 height 11
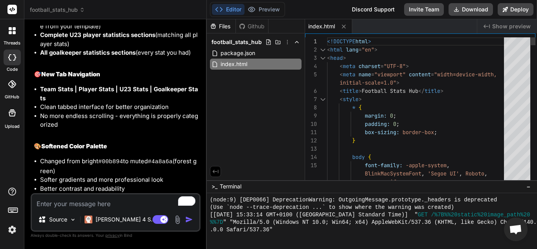
drag, startPoint x: 332, startPoint y: 120, endPoint x: 247, endPoint y: 104, distance: 86.4
click at [191, 104] on div "Bind AI Web Search Created with Pixso. Code Generator You prompt is coming sit …" at bounding box center [115, 134] width 182 height 230
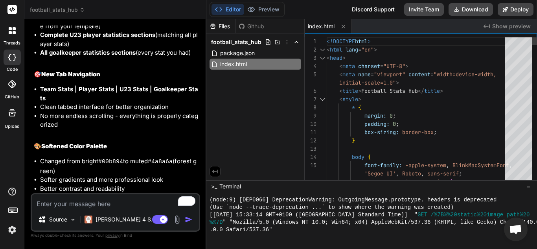
scroll to position [7988, 0]
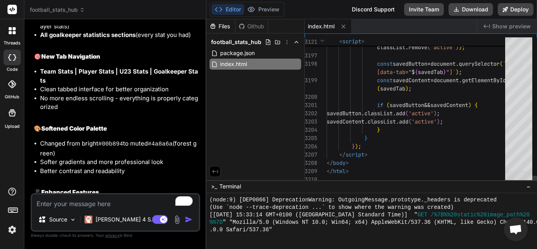
click at [514, 183] on div at bounding box center [518, 178] width 27 height 14
drag, startPoint x: 326, startPoint y: 23, endPoint x: 481, endPoint y: 142, distance: 195.1
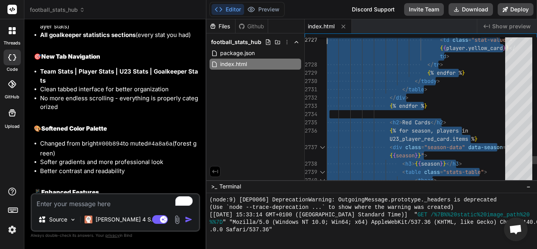
drag, startPoint x: 367, startPoint y: 173, endPoint x: 327, endPoint y: 25, distance: 152.7
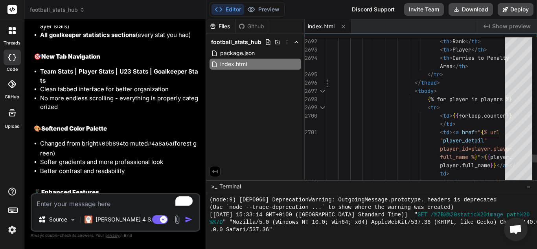
drag, startPoint x: 432, startPoint y: 46, endPoint x: 410, endPoint y: 29, distance: 27.1
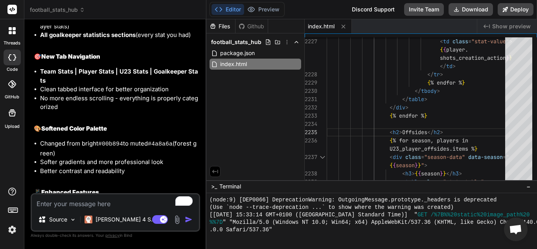
drag, startPoint x: 318, startPoint y: 28, endPoint x: 272, endPoint y: 125, distance: 108.3
click at [272, 125] on div "Files Github football_stats_hub package.json index.html" at bounding box center [255, 99] width 98 height 161
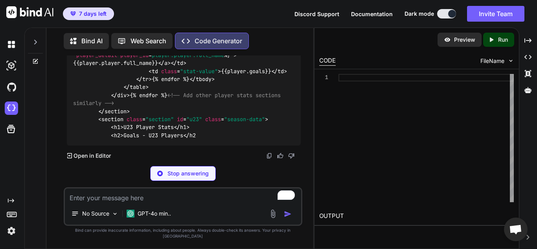
scroll to position [6533, 0]
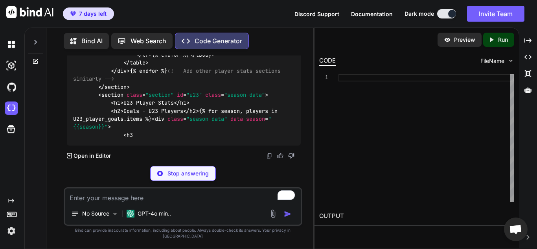
type textarea "x"
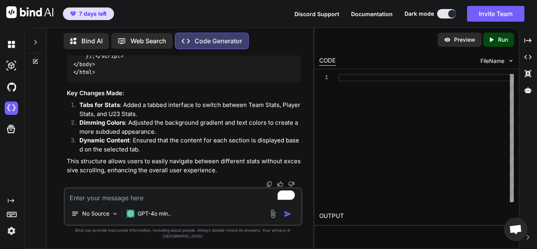
scroll to position [7515, 0]
click at [149, 202] on textarea "To enrich screen reader interactions, please activate Accessibility in Grammarl…" at bounding box center [183, 195] width 236 height 14
click at [134, 202] on textarea "To enrich screen reader interactions, please activate Accessibility in Grammarl…" at bounding box center [183, 195] width 236 height 14
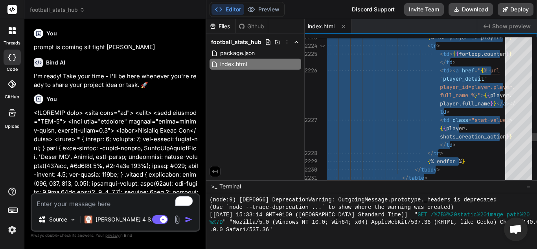
scroll to position [351, 0]
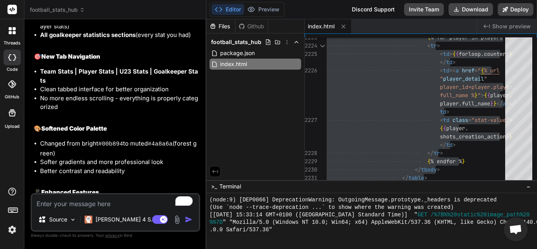
click at [107, 202] on textarea "To enrich screen reader interactions, please activate Accessibility in Grammarl…" at bounding box center [115, 201] width 167 height 14
type textarea "n"
type textarea "x"
type textarea "ni"
type textarea "x"
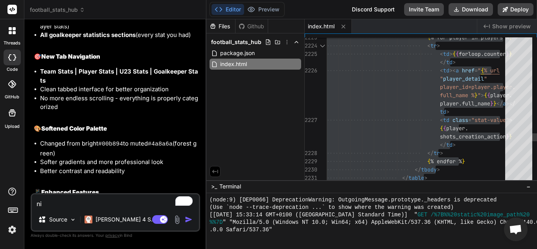
type textarea "ni"
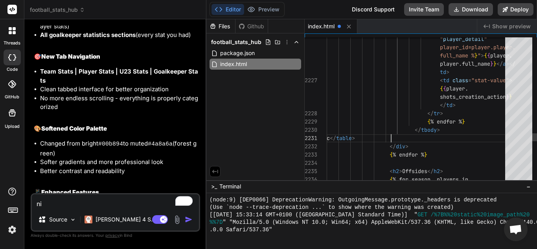
scroll to position [17, 0]
type textarea "{% endfor %} </tbody> </table> </div> {% endfor %} <h2>Offsides</h2> {% for sea…"
click at [57, 202] on textarea "ni" at bounding box center [115, 201] width 167 height 14
type textarea "nic"
type textarea "x"
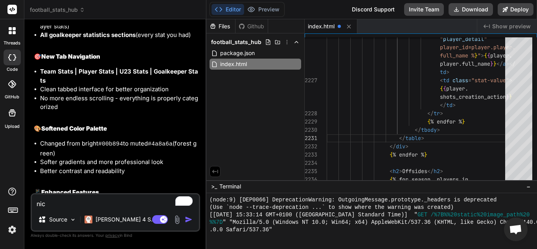
type textarea "nice"
type textarea "x"
type textarea "nice"
type textarea "x"
type textarea "nice b"
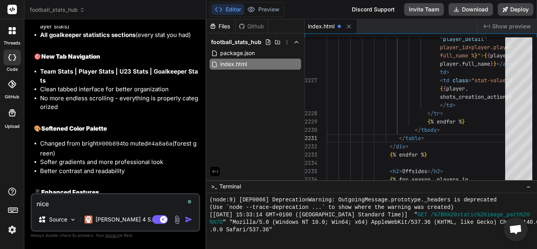
type textarea "x"
type textarea "nice bu"
type textarea "x"
type textarea "nice but"
type textarea "x"
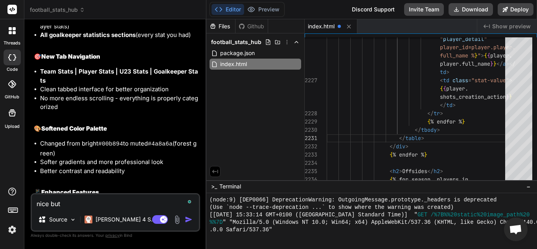
type textarea "nice but"
type textarea "x"
type textarea "nice but t"
type textarea "x"
type textarea "nice but th"
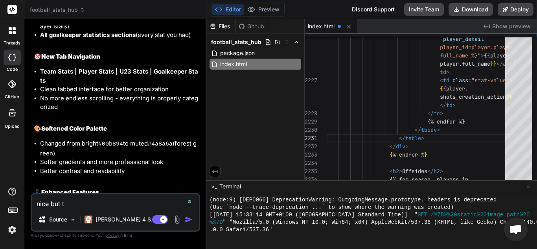
type textarea "x"
type textarea "nice but the"
type textarea "x"
type textarea "nice but the"
type textarea "x"
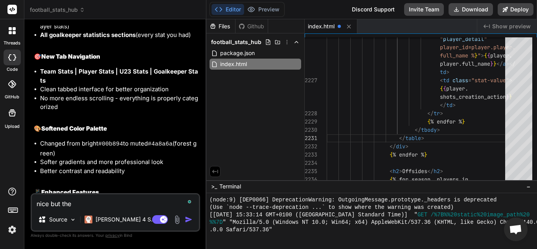
type textarea "nice but the c"
type textarea "x"
type textarea "nice but the co"
type textarea "x"
type textarea "nice but the col"
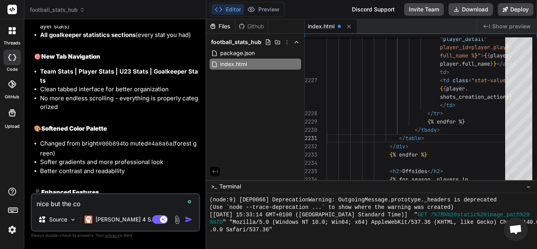
type textarea "x"
type textarea "nice but the colo"
type textarea "x"
type textarea "nice but the colou"
type textarea "x"
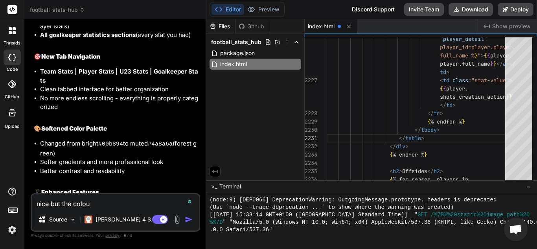
type textarea "nice but the colour"
type textarea "x"
type textarea "nice but the colours"
type textarea "x"
type textarea "nice but the colours"
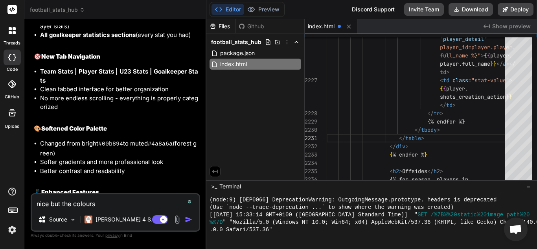
type textarea "x"
type textarea "nice but the colours a"
type textarea "x"
type textarea "nice but the colours ar"
type textarea "x"
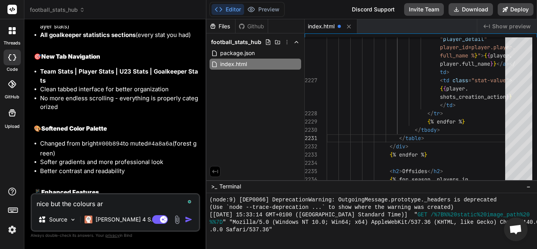
type textarea "nice but the colours are"
type textarea "x"
type textarea "nice but the colours are"
type textarea "x"
type textarea "nice but the colours are j"
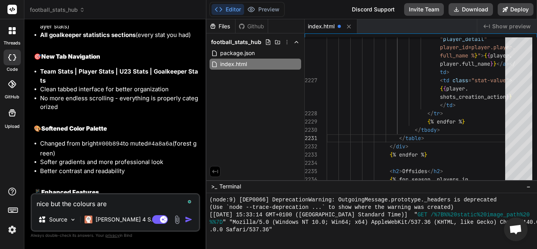
type textarea "x"
type textarea "nice but the colours are ju"
type textarea "x"
type textarea "nice but the colours are jus"
type textarea "x"
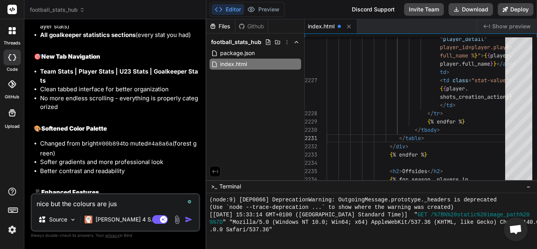
type textarea "nice but the colours are just"
type textarea "x"
type textarea "nice but the colours are just"
type textarea "x"
type textarea "nice but the colours are just t"
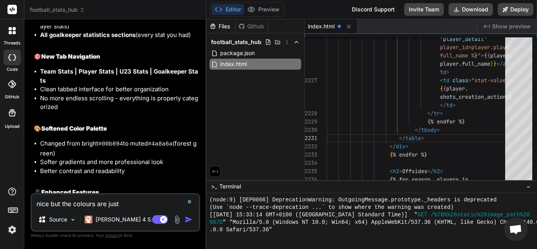
type textarea "x"
type textarea "nice but the colours are just to"
type textarea "x"
type textarea "nice but the colours are just too"
type textarea "x"
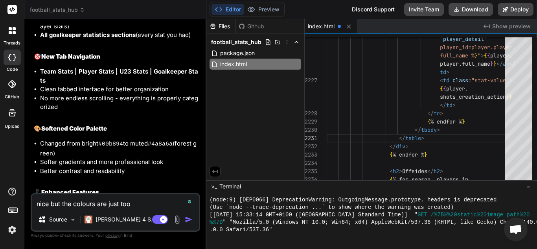
type textarea "nice but the colours are just too"
type textarea "x"
type textarea "nice but the colours are just too b"
type textarea "x"
type textarea "nice but the colours are just too br"
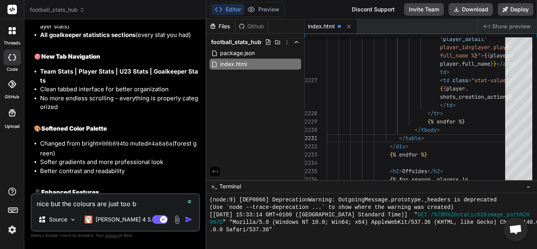
type textarea "x"
type textarea "nice but the colours are just too bri"
type textarea "x"
type textarea "nice but the colours are just too brig"
type textarea "x"
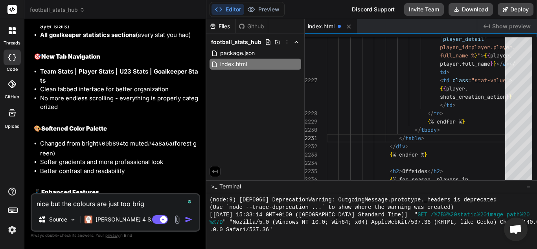
type textarea "nice but the colours are just too brigh"
type textarea "x"
type textarea "nice but the colours are just too bright"
type textarea "x"
type textarea "nice but the colours are just too bright"
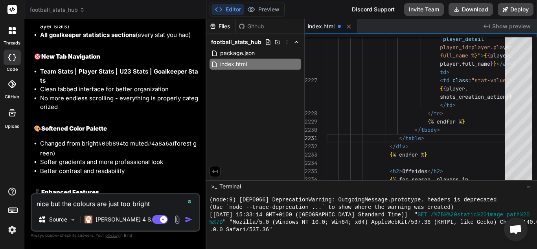
type textarea "x"
type textarea "nice but the colours are just too bright f"
type textarea "x"
type textarea "nice but the colours are just too bright fo"
type textarea "x"
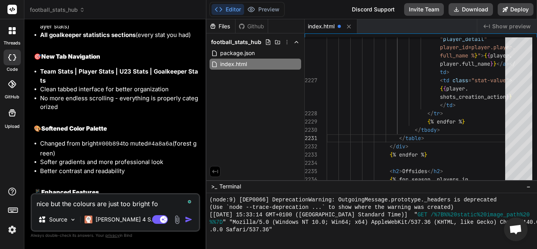
type textarea "nice but the colours are just too bright for"
type textarea "x"
type textarea "nice but the colours are just too bright for"
type textarea "x"
type textarea "nice but the colours are just too bright for m"
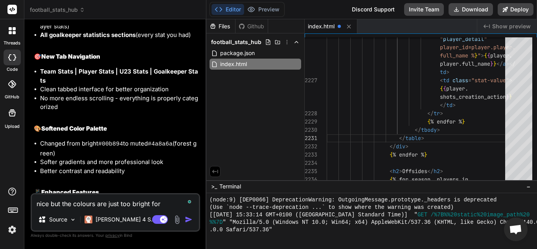
type textarea "x"
type textarea "nice but the colours are just too bright for me"
type textarea "x"
type textarea "nice but the colours are just too bright for me"
type textarea "x"
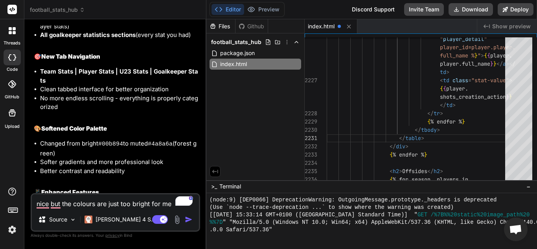
type textarea "nice but the colours are just too bright for me m"
type textarea "x"
type textarea "nice but the colours are just too bright for me ma"
type textarea "x"
type textarea "nice but the colours are just too bright for me may"
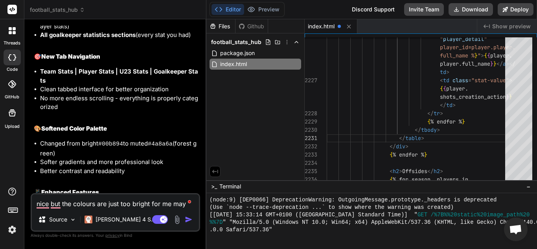
type textarea "x"
type textarea "nice but the colours are just too bright for me mayb"
type textarea "x"
type textarea "nice but the colours are just too bright for me maybe"
type textarea "x"
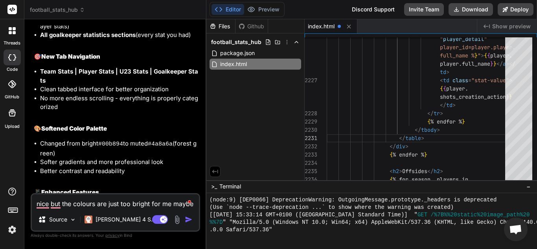
type textarea "nice but the colours are just too bright for me maybe"
type textarea "x"
type textarea "nice but the colours are just too bright for me maybe j"
type textarea "x"
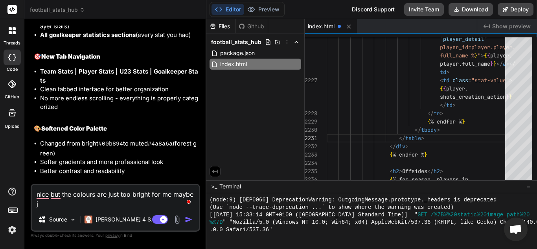
type textarea "nice but the colours are just too bright for me maybe ju"
type textarea "x"
type textarea "nice but the colours are just too bright for me maybe jus"
type textarea "x"
type textarea "nice but the colours are just too bright for me maybe jus"
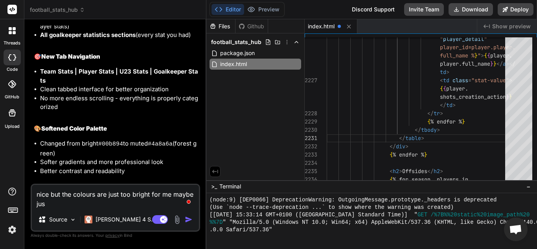
type textarea "x"
type textarea "nice but the colours are just too bright for me maybe jus s"
type textarea "x"
type textarea "nice but the colours are just too bright for me maybe jus sw"
type textarea "x"
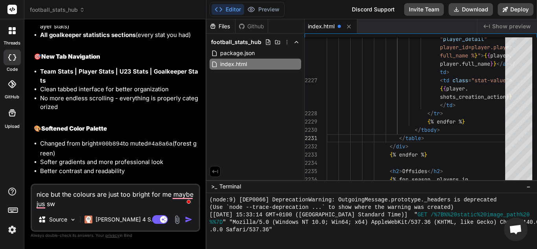
type textarea "nice but the colours are just too bright for me maybe jus s"
type textarea "x"
type textarea "nice but the colours are just too bright for me maybe jus si"
type textarea "x"
type textarea "nice but the colours are just too bright for me maybe jus sit"
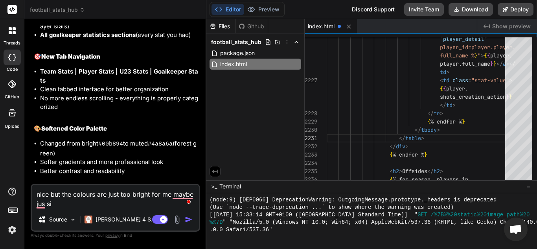
type textarea "x"
type textarea "nice but the colours are just too bright for me maybe jus sitc"
type textarea "x"
type textarea "nice but the colours are just too bright for me maybe jus sitch"
type textarea "x"
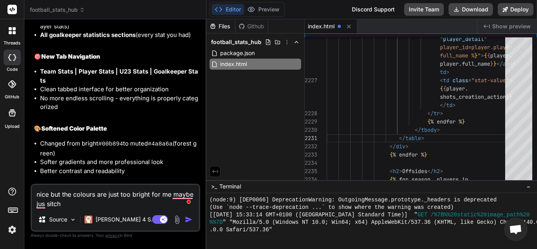
type textarea "nice but the colours are just too bright for me maybe jus sitch"
type textarea "x"
type textarea "nice but the colours are just too bright for me maybe jus sitch u"
type textarea "x"
type textarea "nice but the colours are just too bright for me maybe jus sitch up"
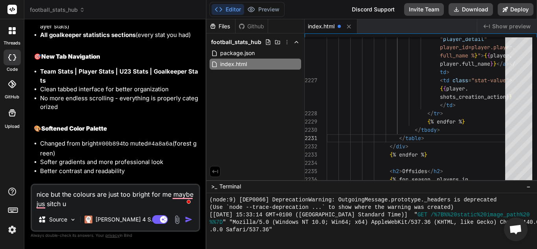
type textarea "x"
type textarea "nice but the colours are just too bright for me maybe jus sitch up"
type textarea "x"
type textarea "nice but the colours are just too bright for me maybe jus sitch up e"
type textarea "x"
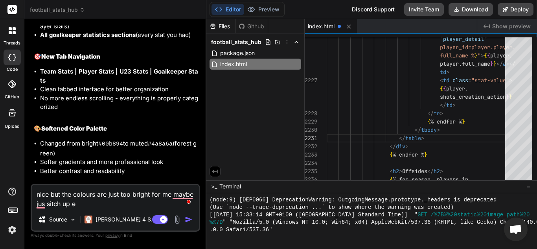
type textarea "nice but the colours are just too bright for me maybe jus sitch up en"
type textarea "x"
type textarea "nice but the colours are just too bright for me maybe jus sitch up ent"
type textarea "x"
type textarea "nice but the colours are just too bright for me maybe jus sitch up enti"
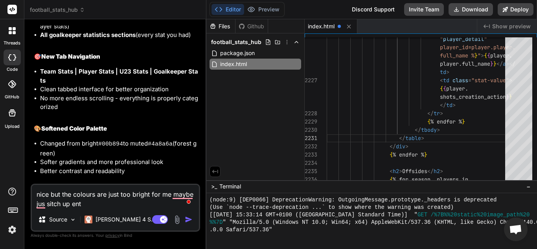
type textarea "x"
type textarea "nice but the colours are just too bright for me maybe jus sitch up entir"
type textarea "x"
type textarea "nice but the colours are just too bright for me maybe jus sitch up entire"
type textarea "x"
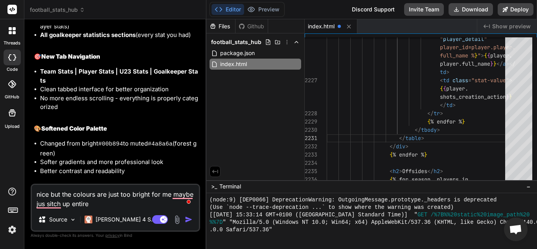
type textarea "nice but the colours are just too bright for me maybe jus sitch up entirel"
type textarea "x"
type textarea "nice but the colours are just too bright for me maybe jus sitch up entirely"
type textarea "x"
type textarea "nice but the colours are just too bright for me maybe jus sitch up entirely"
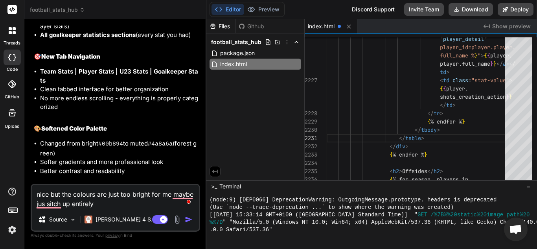
type textarea "x"
type textarea "nice but the colours are just too bright for me maybe jus sitch up entirely a"
type textarea "x"
type textarea "nice but the colours are just too bright for me maybe jus sitch up entirely al"
type textarea "x"
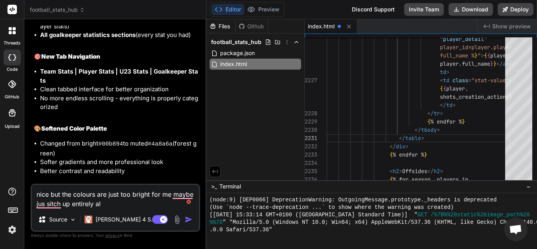
type textarea "nice but the colours are just too bright for me maybe jus sitch up entirely als"
type textarea "x"
type textarea "nice but the colours are just too bright for me maybe jus sitch up entirely also"
type textarea "x"
type textarea "nice but the colours are just too bright for me maybe jus sitch up entirely also"
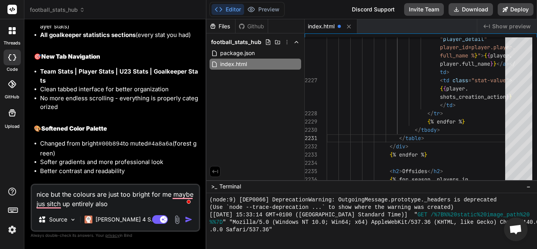
type textarea "x"
type textarea "nice but the colours are just too bright for me maybe jus sitch up entirely als…"
type textarea "x"
type textarea "nice but the colours are just too bright for me maybe jus sitch up entirely als…"
type textarea "x"
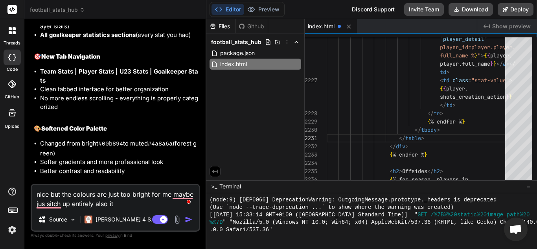
type textarea "nice but the colours are just too bright for me maybe jus sitch up entirely als…"
type textarea "x"
type textarea "nice but the colours are just too bright for me maybe jus sitch up entirely als…"
type textarea "x"
type textarea "nice but the colours are just too bright for me maybe jus sitch up entirely als…"
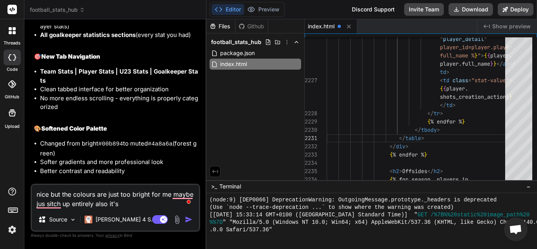
type textarea "x"
type textarea "nice but the colours are just too bright for me maybe jus sitch up entirely als…"
type textarea "x"
type textarea "nice but the colours are just too bright for me maybe jus sitch up entirely als…"
type textarea "x"
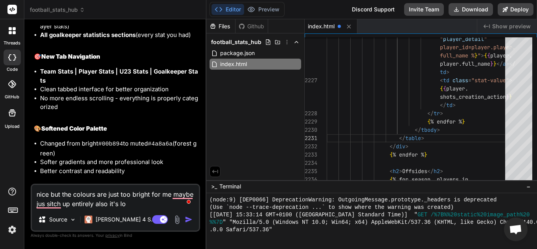
type textarea "nice but the colours are just too bright for me maybe jus sitch up entirely als…"
type textarea "x"
type textarea "nice but the colours are just too bright for me maybe jus sitch up entirely als…"
type textarea "x"
type textarea "nice but the colours are just too bright for me maybe jus sitch up entirely als…"
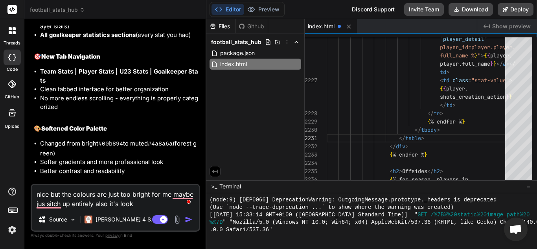
type textarea "x"
type textarea "nice but the colours are just too bright for me maybe jus switch up entirely al…"
type textarea "x"
type textarea "nice but the colours are just too bright for me maybe jus switch up entirely al…"
type textarea "x"
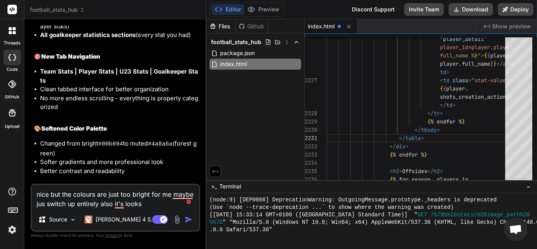
type textarea "nice but the colours are just too bright for me maybe jus switch up entirely al…"
type textarea "x"
type textarea "nice but the colours are just too bright for me maybe jus switch up entirely al…"
type textarea "x"
type textarea "nice but the colours are just too bright for me maybe jus switch up entirely al…"
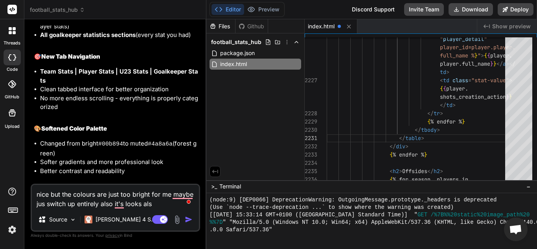
type textarea "x"
type textarea "nice but the colours are just too bright for me maybe jus switch up entirely al…"
type textarea "x"
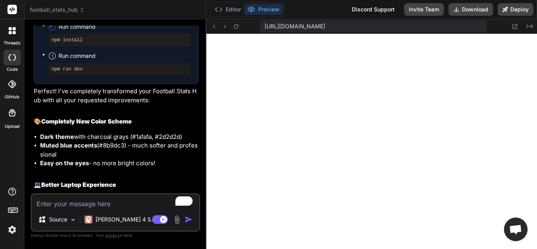
scroll to position [8545, 0]
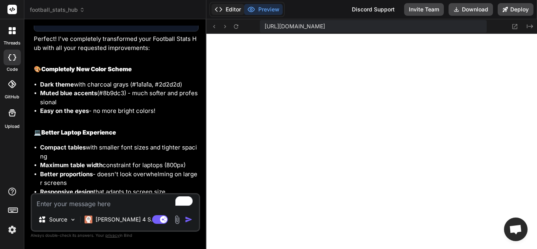
click at [228, 8] on button "Editor" at bounding box center [227, 9] width 33 height 11
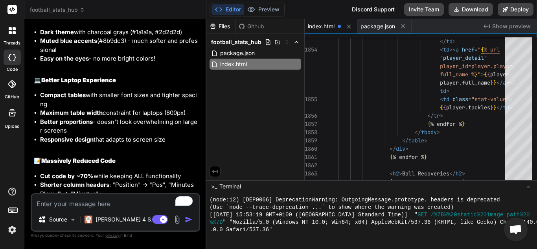
scroll to position [8619, 0]
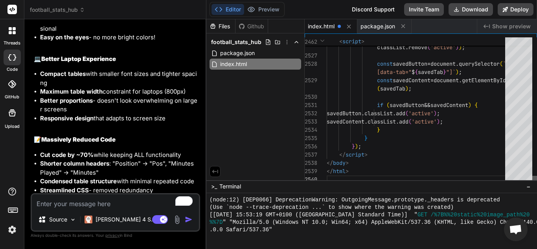
click at [537, 184] on div at bounding box center [534, 180] width 5 height 8
